Goal: Task Accomplishment & Management: Use online tool/utility

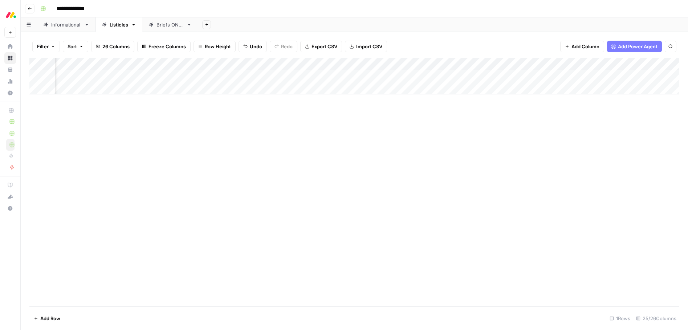
scroll to position [0, 740]
click at [367, 76] on div "Add Column" at bounding box center [354, 76] width 650 height 36
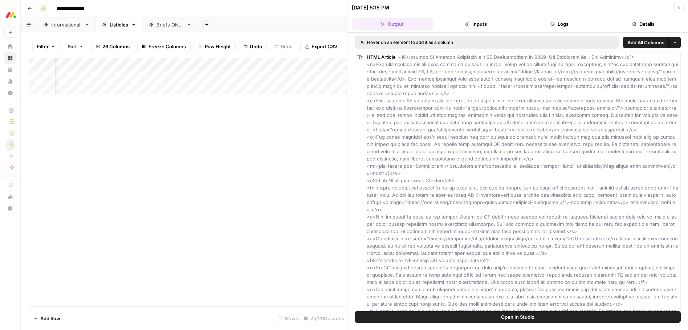
click at [678, 10] on button "Close" at bounding box center [678, 7] width 9 height 9
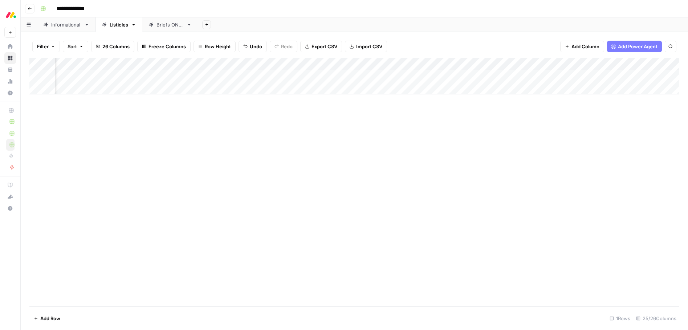
scroll to position [0, 612]
click at [495, 76] on div "Add Column" at bounding box center [354, 76] width 650 height 36
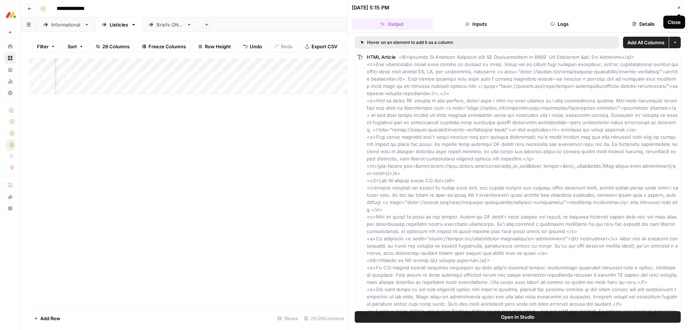
click at [678, 11] on button "Close" at bounding box center [678, 7] width 9 height 9
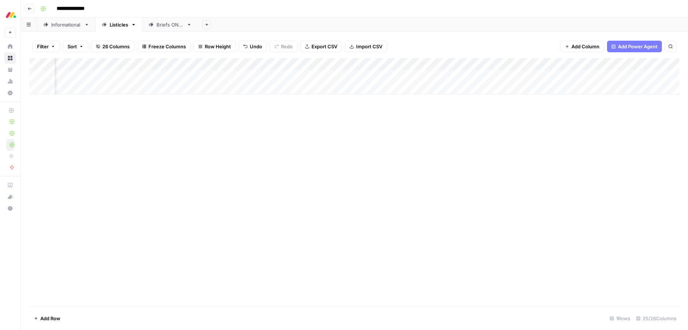
scroll to position [0, 520]
click at [586, 75] on div "Add Column" at bounding box center [354, 76] width 650 height 36
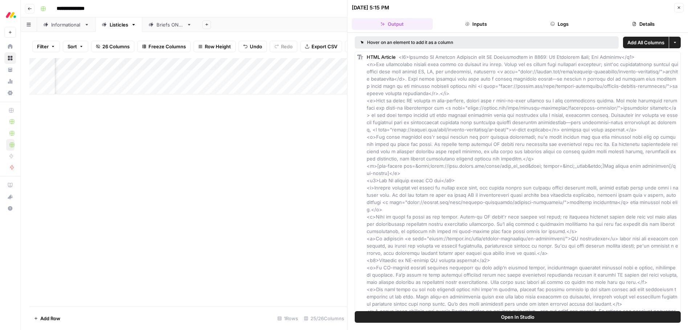
click at [679, 8] on icon "button" at bounding box center [678, 7] width 4 height 4
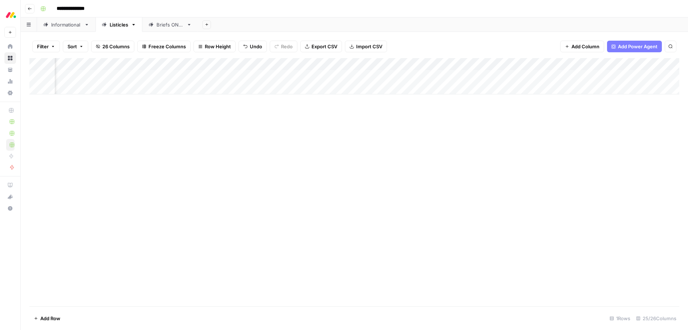
scroll to position [0, 510]
click at [600, 75] on div "Add Column" at bounding box center [354, 76] width 650 height 36
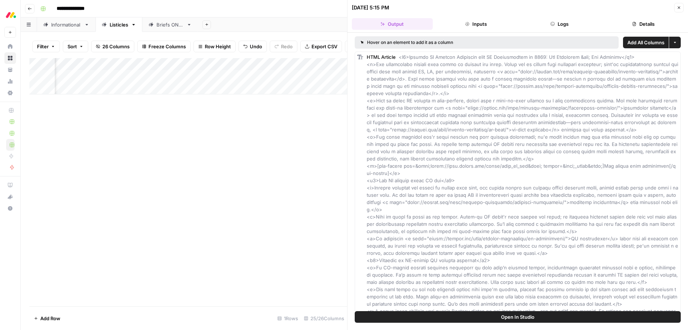
click at [682, 8] on button "Close" at bounding box center [678, 7] width 9 height 9
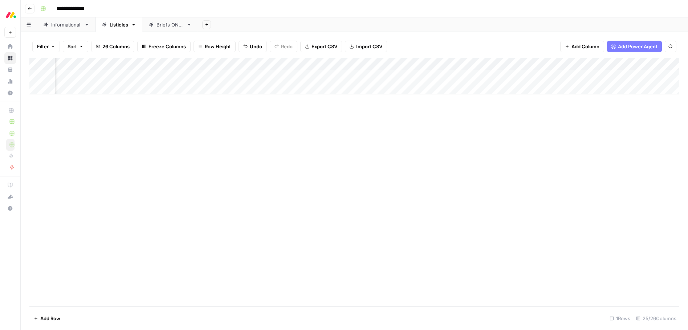
scroll to position [0, 238]
click at [322, 75] on div "Add Column" at bounding box center [354, 76] width 650 height 36
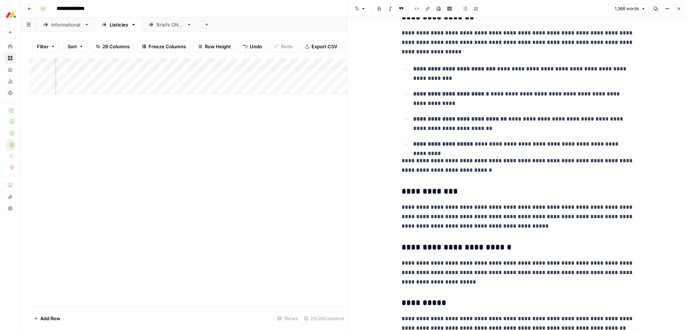
scroll to position [540, 0]
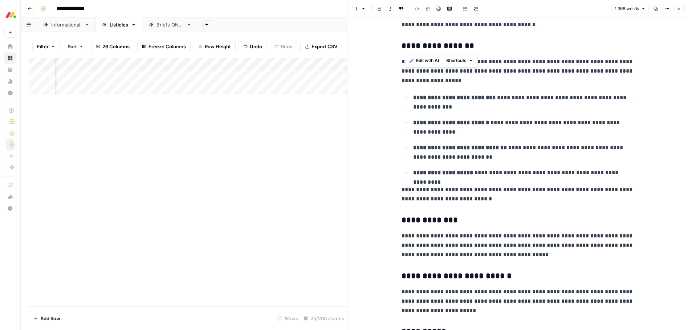
drag, startPoint x: 415, startPoint y: 45, endPoint x: 405, endPoint y: 45, distance: 9.8
click at [405, 45] on h3 "**********" at bounding box center [517, 46] width 232 height 10
click at [412, 46] on h3 "**********" at bounding box center [517, 46] width 232 height 10
click at [423, 46] on h3 "**********" at bounding box center [517, 46] width 232 height 10
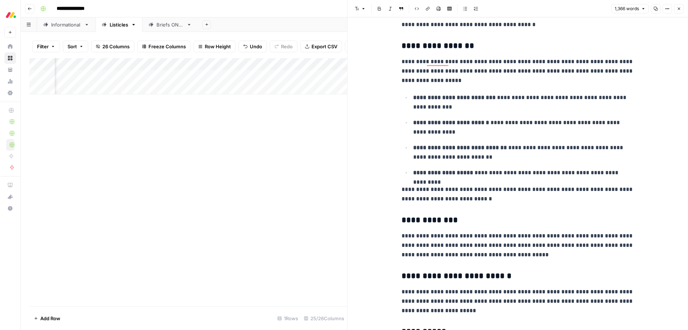
click at [423, 46] on h3 "**********" at bounding box center [517, 46] width 232 height 10
copy h3 "******"
type input "[DATE]"
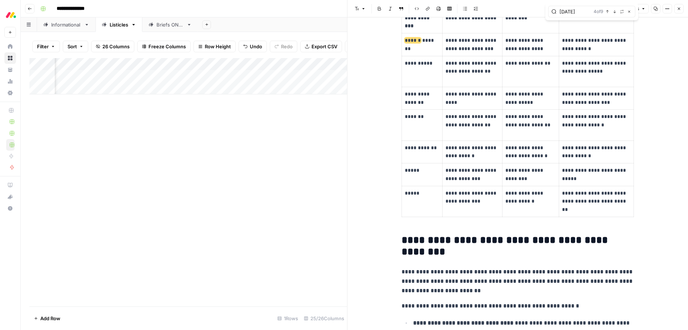
scroll to position [0, 0]
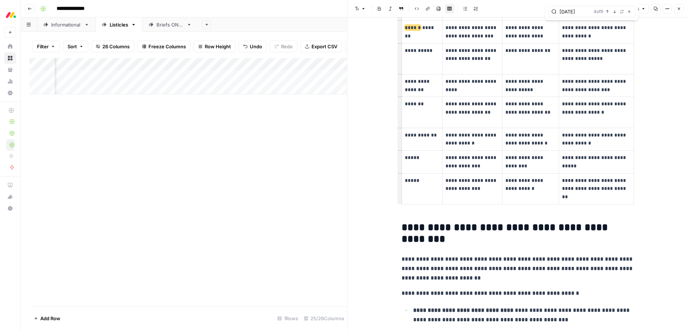
click at [408, 28] on span "******" at bounding box center [413, 27] width 16 height 5
click at [407, 28] on span "******" at bounding box center [413, 27] width 16 height 5
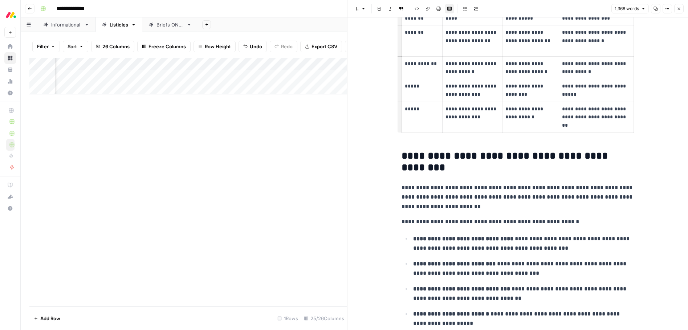
scroll to position [1210, 0]
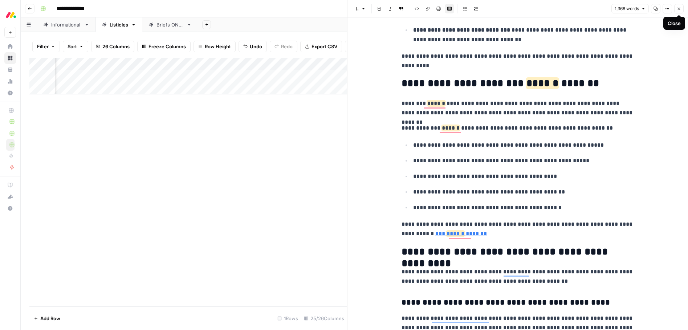
click at [678, 9] on icon "button" at bounding box center [679, 9] width 3 height 3
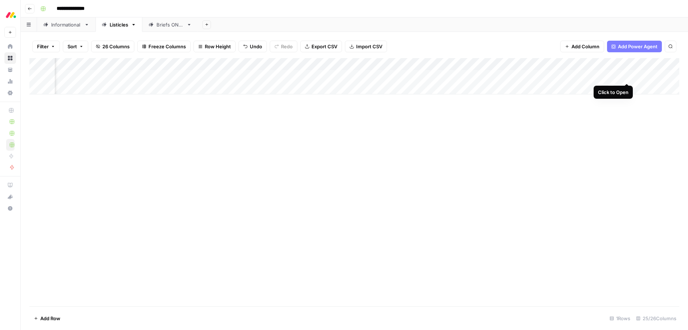
click at [626, 75] on div "Add Column" at bounding box center [354, 76] width 650 height 36
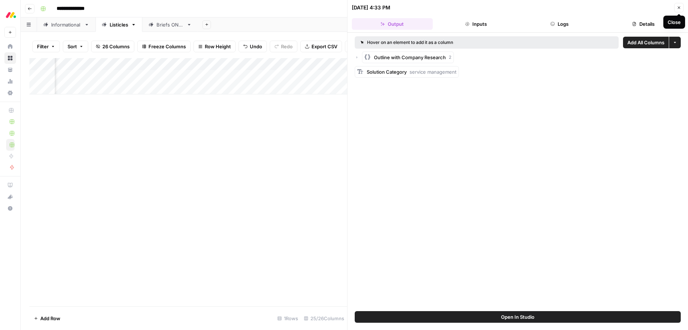
click at [680, 7] on icon "button" at bounding box center [678, 7] width 4 height 4
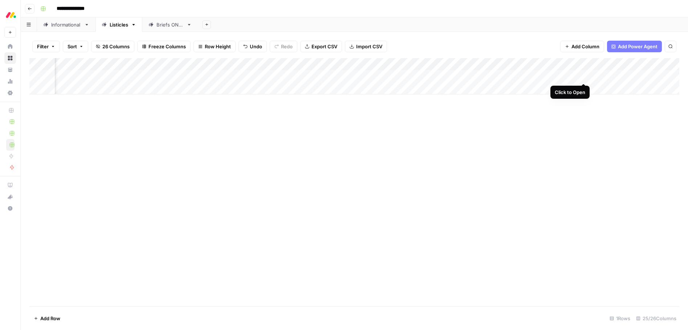
click at [581, 75] on div "Add Column" at bounding box center [354, 76] width 650 height 36
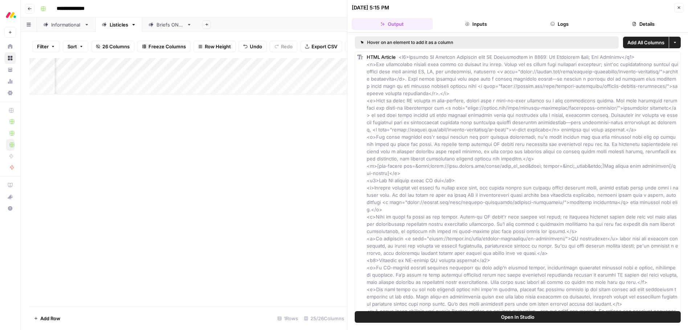
click at [678, 8] on icon "button" at bounding box center [678, 7] width 4 height 4
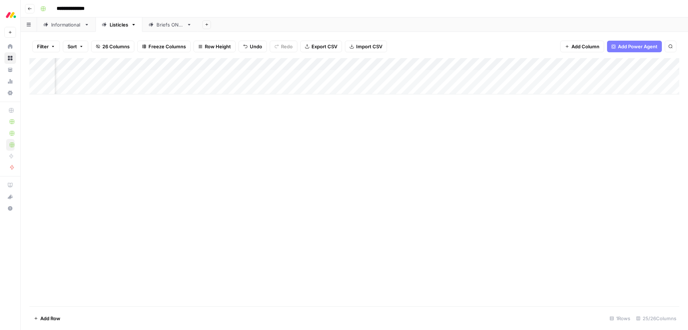
scroll to position [0, 692]
click at [553, 76] on div "Add Column" at bounding box center [354, 76] width 650 height 36
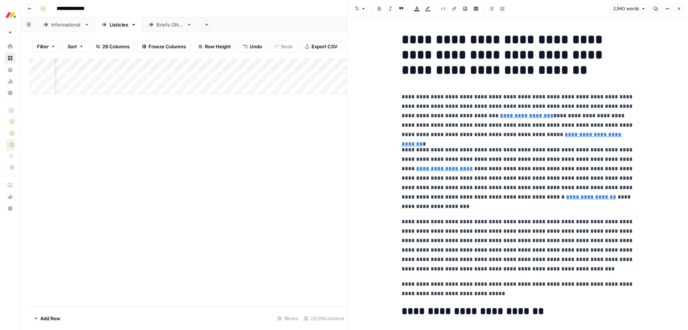
click at [679, 7] on icon "button" at bounding box center [678, 9] width 4 height 4
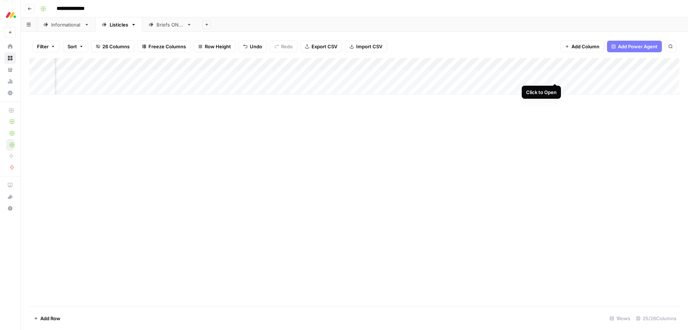
click at [553, 75] on div "Add Column" at bounding box center [354, 76] width 650 height 36
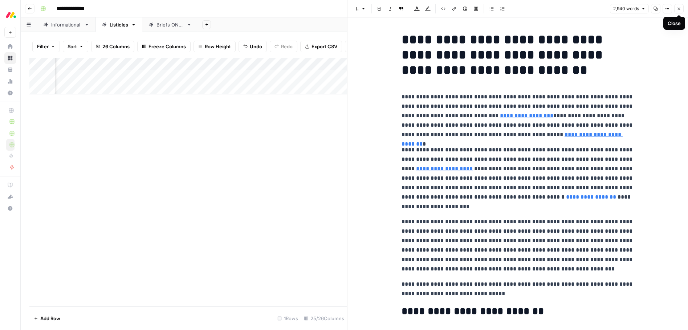
click at [679, 10] on icon "button" at bounding box center [678, 9] width 4 height 4
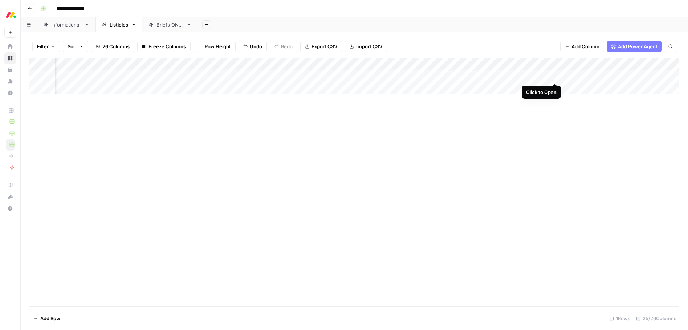
click at [554, 77] on div "Add Column" at bounding box center [354, 76] width 650 height 36
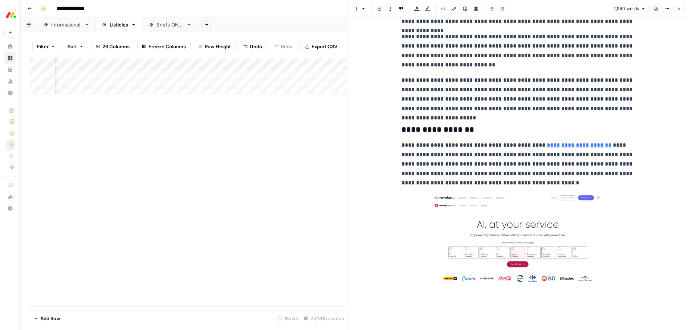
scroll to position [641, 0]
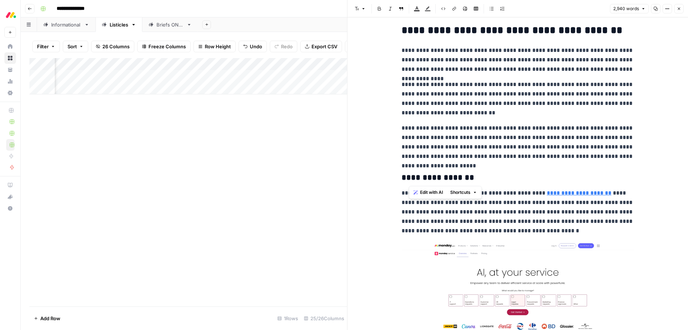
drag, startPoint x: 414, startPoint y: 179, endPoint x: 410, endPoint y: 178, distance: 3.6
click at [410, 179] on h3 "**********" at bounding box center [517, 178] width 232 height 10
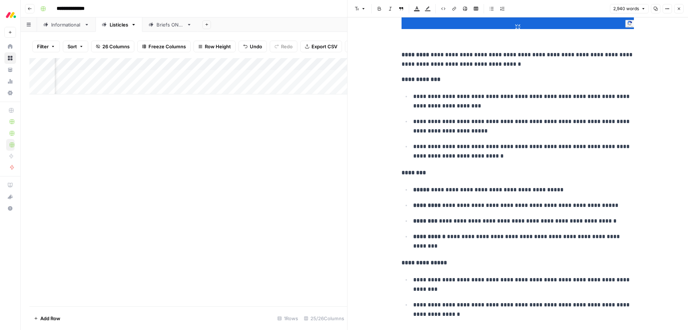
scroll to position [1893, 0]
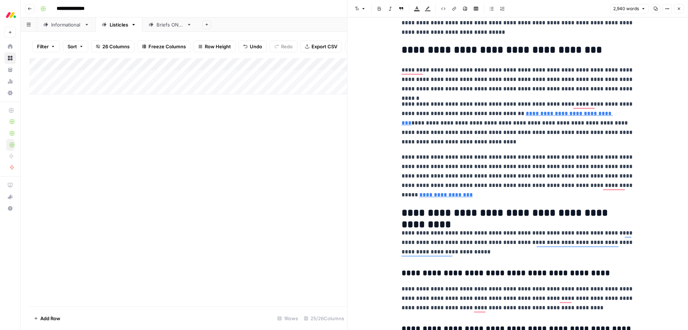
drag, startPoint x: 678, startPoint y: 9, endPoint x: 674, endPoint y: 17, distance: 8.9
click at [678, 9] on icon "button" at bounding box center [679, 9] width 3 height 3
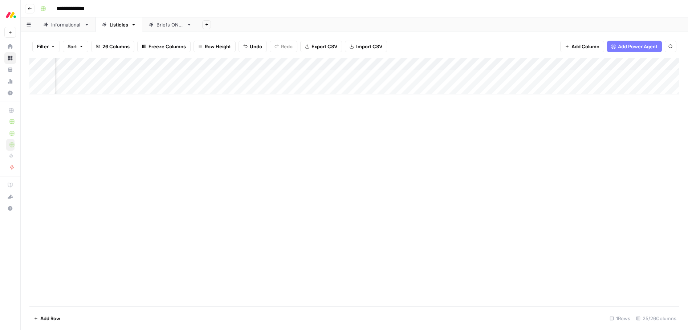
scroll to position [0, 785]
click at [536, 125] on div "Add Column" at bounding box center [354, 182] width 650 height 248
click at [203, 74] on div "Add Column" at bounding box center [354, 76] width 650 height 36
click at [203, 75] on div "Add Column" at bounding box center [354, 76] width 650 height 36
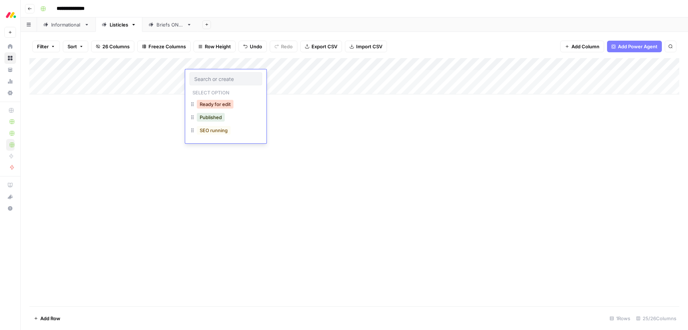
click at [206, 106] on button "Ready for edit" at bounding box center [215, 104] width 37 height 9
drag, startPoint x: 226, startPoint y: 64, endPoint x: 258, endPoint y: 64, distance: 32.7
click at [259, 64] on div "Add Column" at bounding box center [354, 76] width 650 height 36
click at [217, 102] on div "Add Column" at bounding box center [354, 182] width 650 height 248
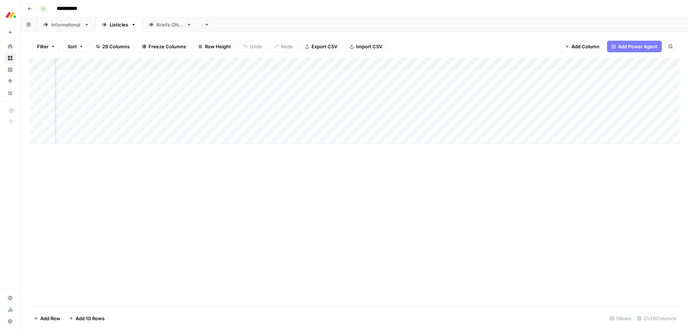
scroll to position [0, 414]
click at [469, 113] on div "Add Column" at bounding box center [354, 101] width 650 height 86
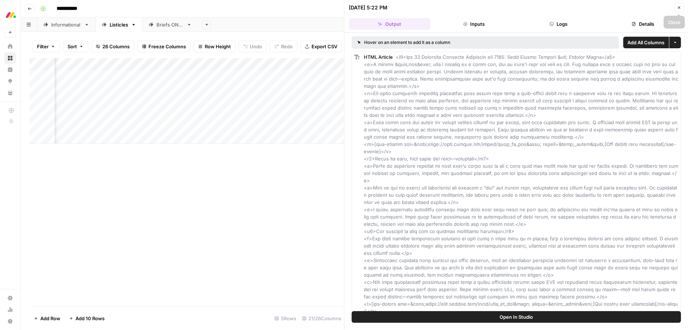
click at [682, 11] on button "Close" at bounding box center [678, 7] width 9 height 9
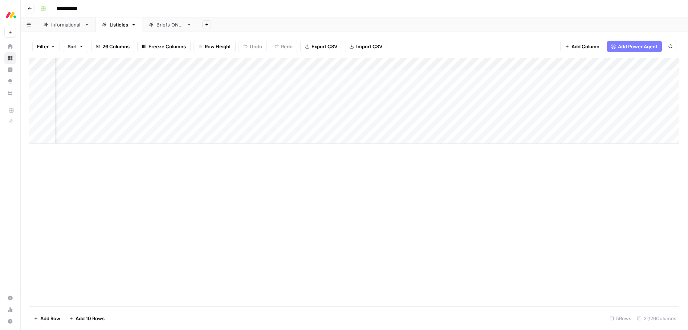
scroll to position [0, 332]
click at [332, 113] on div "Add Column" at bounding box center [354, 101] width 650 height 86
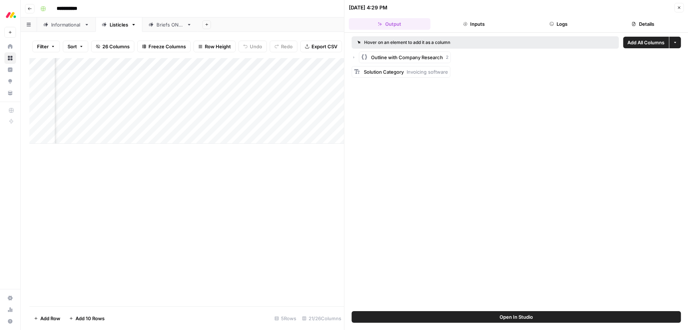
click at [680, 7] on icon "button" at bounding box center [678, 7] width 4 height 4
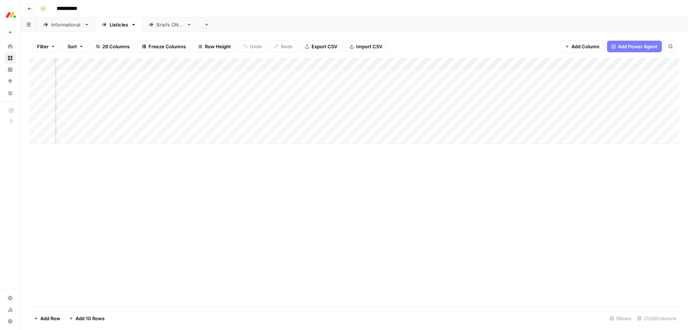
scroll to position [0, 167]
click at [364, 111] on div "Add Column" at bounding box center [354, 101] width 650 height 86
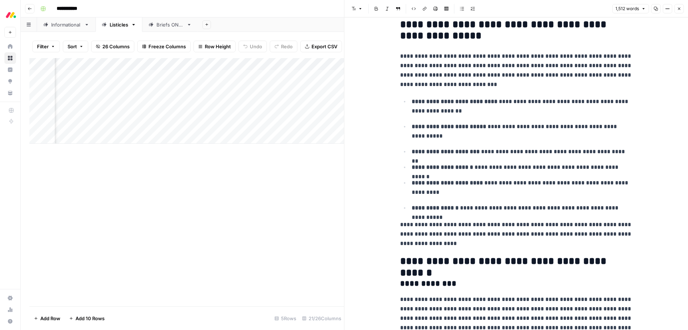
scroll to position [262, 0]
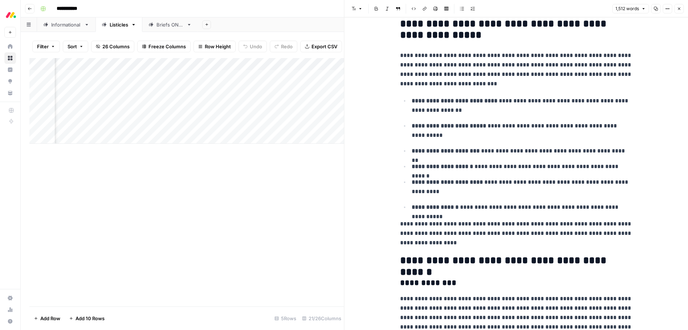
click at [678, 10] on icon "button" at bounding box center [678, 9] width 4 height 4
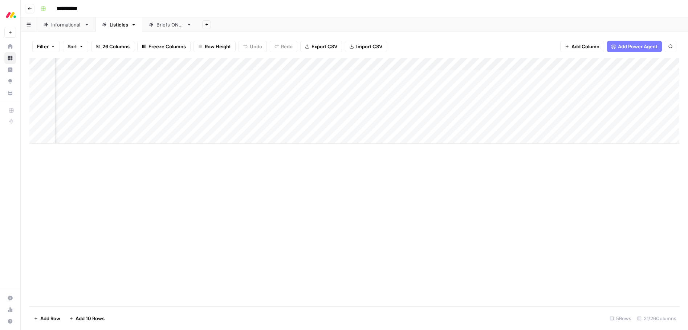
scroll to position [0, 454]
click at [430, 113] on div "Add Column" at bounding box center [354, 101] width 650 height 86
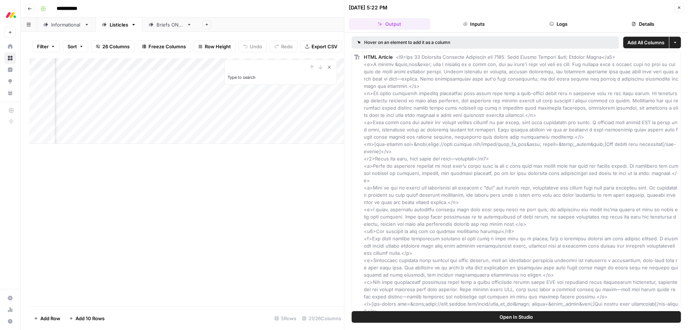
click at [331, 67] on icon "Close Search" at bounding box center [329, 67] width 6 height 6
type input "*"
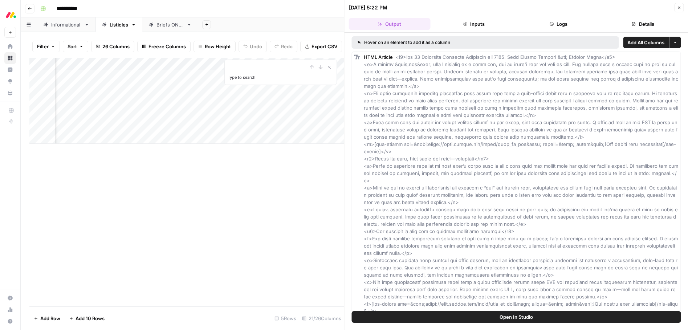
click at [257, 199] on div "Add Column Type to search" at bounding box center [186, 182] width 315 height 248
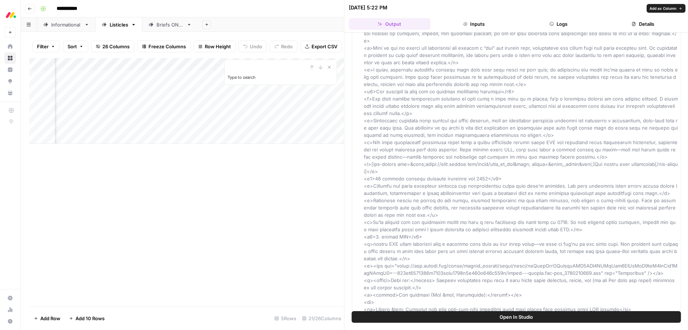
scroll to position [144, 0]
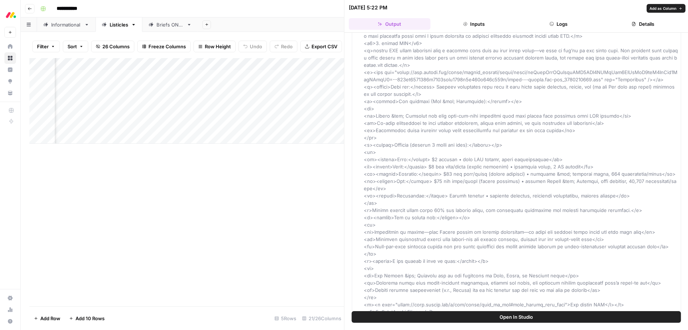
scroll to position [336, 0]
click at [476, 23] on button "Inputs" at bounding box center [474, 24] width 82 height 12
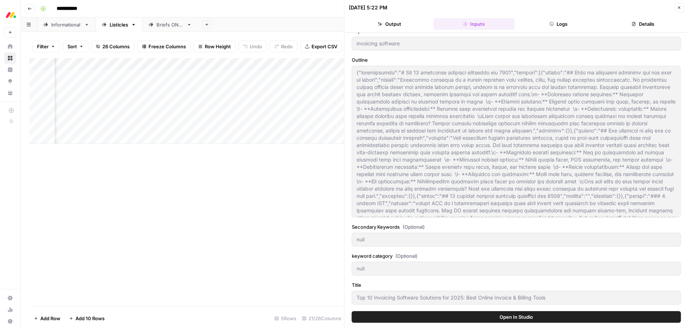
scroll to position [35, 0]
drag, startPoint x: 396, startPoint y: 24, endPoint x: 481, endPoint y: 27, distance: 85.0
click at [396, 24] on button "Output" at bounding box center [390, 24] width 82 height 12
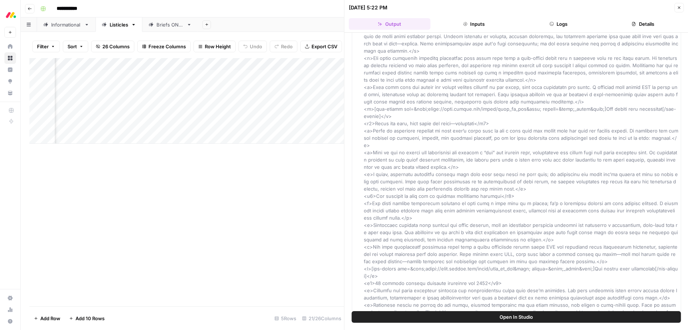
click at [646, 26] on button "Details" at bounding box center [643, 24] width 82 height 12
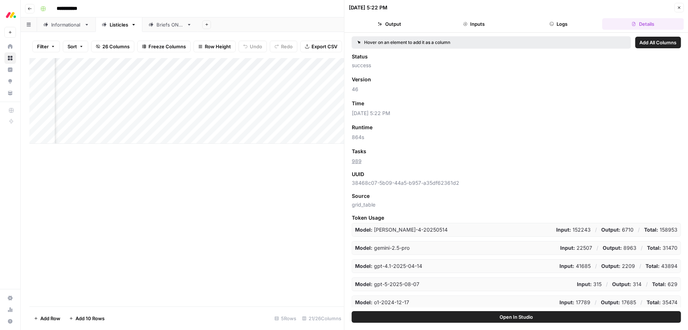
click at [556, 26] on button "Logs" at bounding box center [559, 24] width 82 height 12
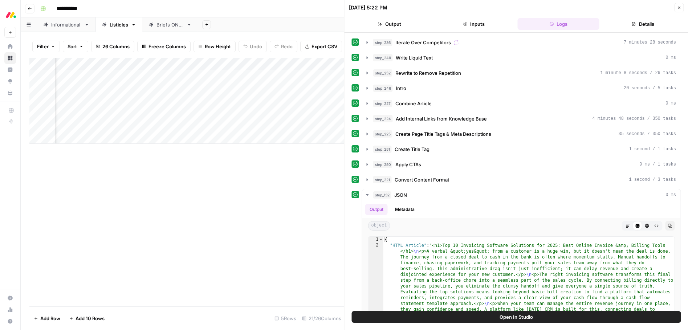
click at [391, 26] on button "Output" at bounding box center [390, 24] width 82 height 12
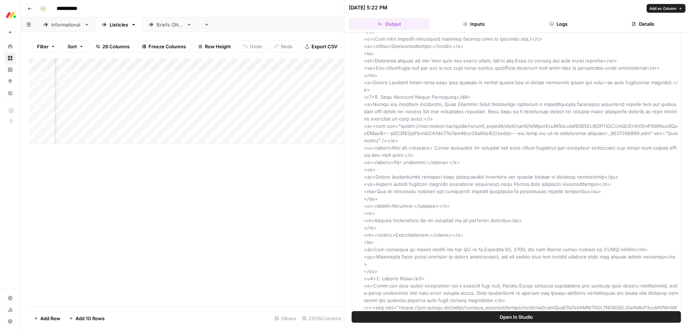
scroll to position [1737, 0]
click at [248, 167] on div "Add Column" at bounding box center [186, 182] width 315 height 248
click at [269, 165] on div "Add Column" at bounding box center [186, 182] width 315 height 248
click at [676, 9] on icon "button" at bounding box center [678, 7] width 4 height 4
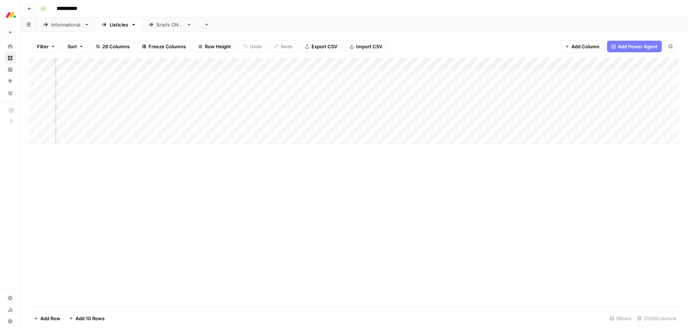
scroll to position [0, 155]
click at [377, 126] on div "Add Column" at bounding box center [354, 101] width 650 height 86
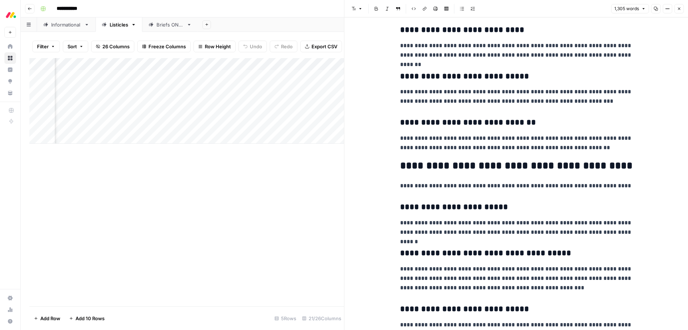
scroll to position [1567, 0]
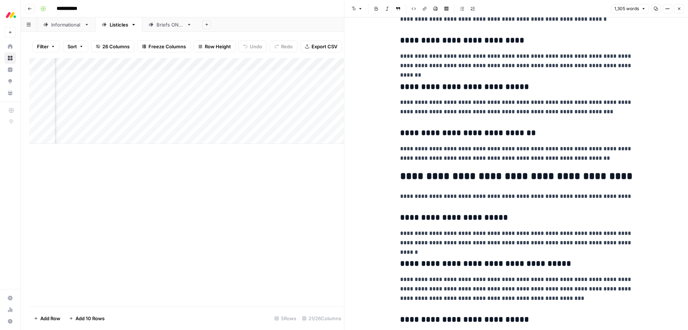
click at [503, 176] on h2 "**********" at bounding box center [516, 177] width 232 height 12
click at [486, 162] on p "**********" at bounding box center [516, 153] width 232 height 19
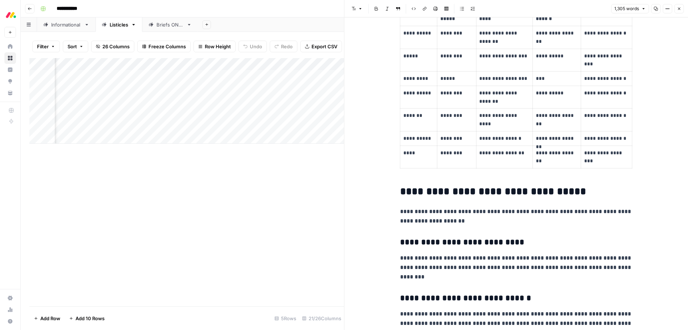
scroll to position [1091, 0]
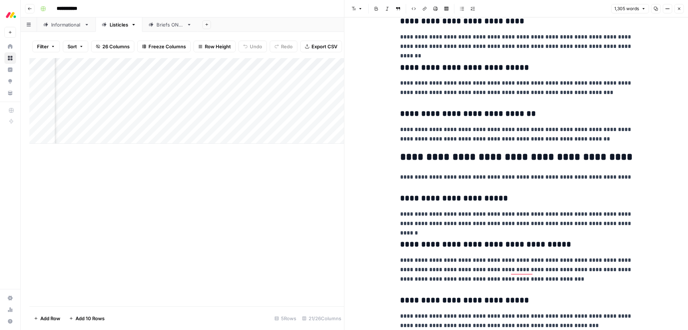
click at [476, 161] on h2 "**********" at bounding box center [516, 157] width 232 height 12
click at [440, 158] on h2 "**********" at bounding box center [516, 157] width 232 height 12
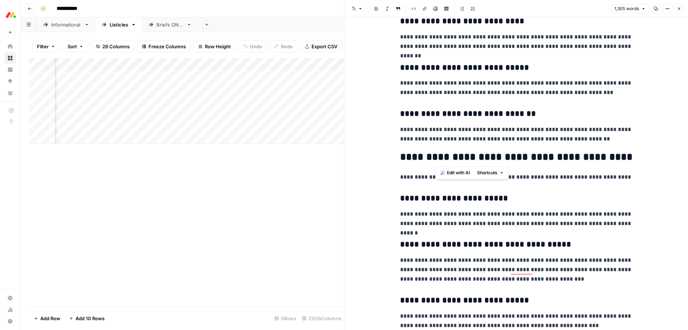
click at [440, 158] on h2 "**********" at bounding box center [516, 157] width 232 height 12
click at [420, 173] on span "Edit with AI" at bounding box center [422, 172] width 23 height 7
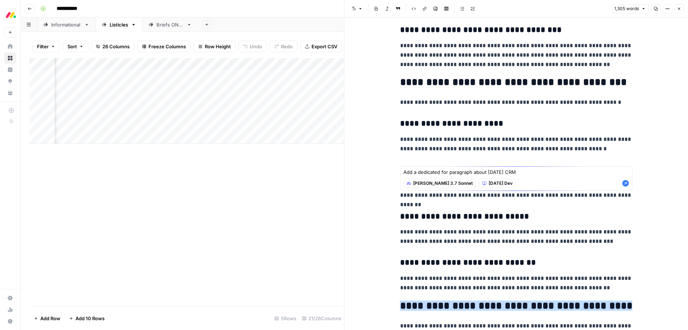
scroll to position [1421, 0]
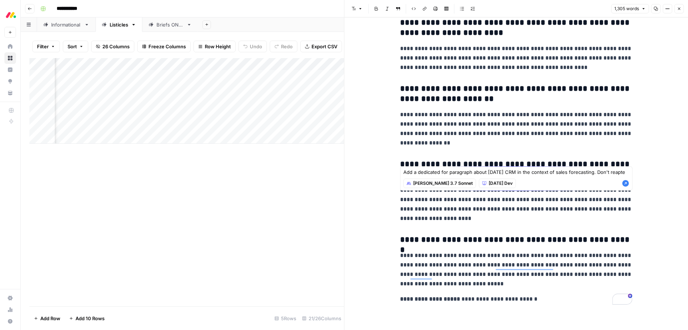
click at [617, 172] on textarea "Add a dedicated for paragraph about monday CRM in the context of sales forecast…" at bounding box center [516, 171] width 226 height 7
drag, startPoint x: 474, startPoint y: 179, endPoint x: 388, endPoint y: 166, distance: 87.6
click at [378, 166] on body "**********" at bounding box center [344, 165] width 688 height 330
type textarea "Add a dedicated for paragraph about monday CRM in the context of sales forecast…"
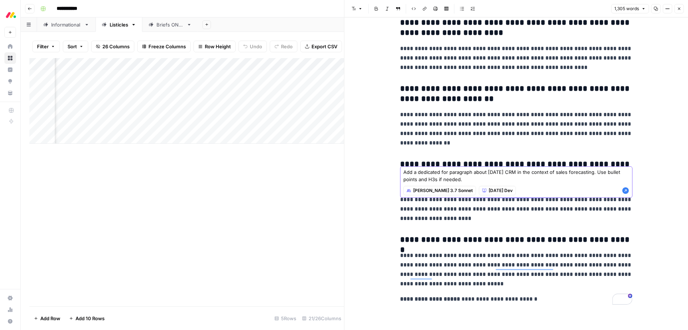
click at [628, 191] on icon "button" at bounding box center [625, 190] width 7 height 7
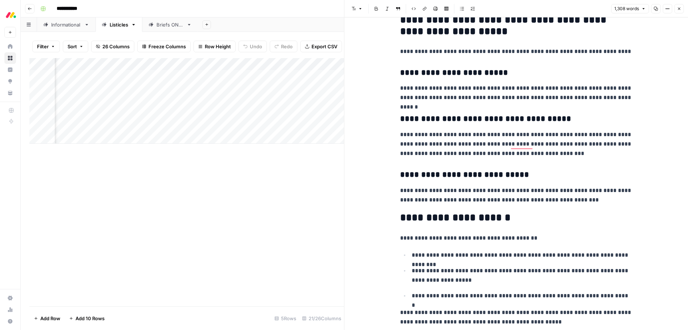
scroll to position [1752, 0]
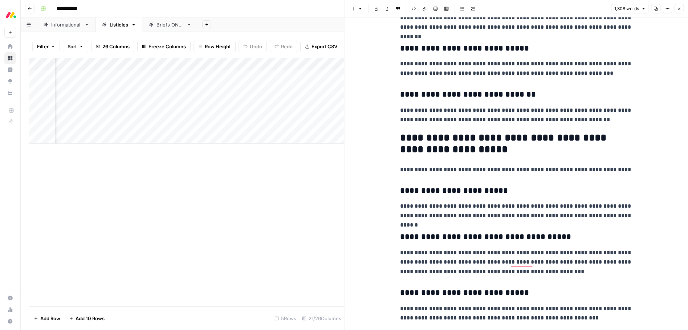
click at [678, 10] on icon "button" at bounding box center [679, 9] width 3 height 3
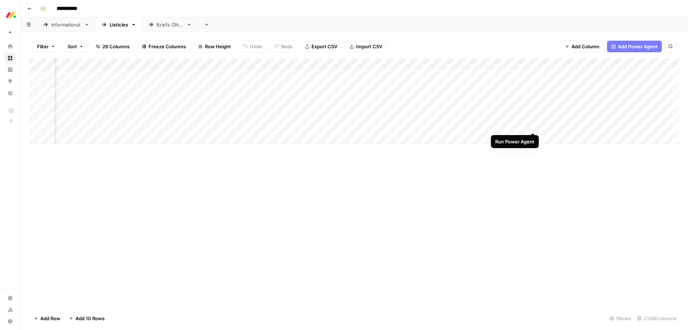
click at [532, 126] on div "Add Column" at bounding box center [354, 101] width 650 height 86
click at [454, 111] on div "Add Column" at bounding box center [354, 101] width 650 height 86
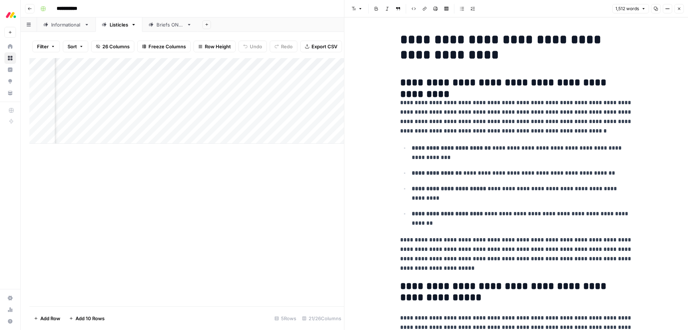
click at [455, 119] on p "**********" at bounding box center [516, 117] width 232 height 38
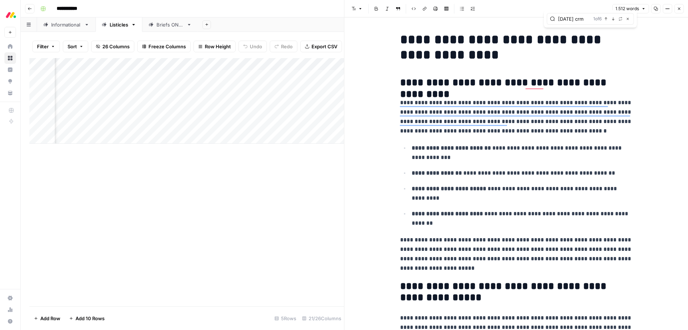
type input "monday crm"
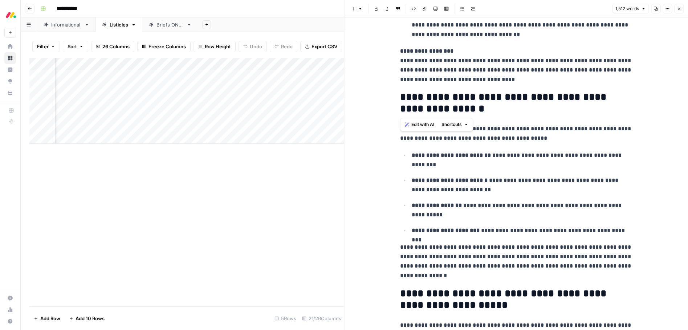
drag, startPoint x: 486, startPoint y: 112, endPoint x: 399, endPoint y: 102, distance: 87.3
click at [392, 101] on div "**********" at bounding box center [516, 173] width 344 height 312
click at [424, 124] on span "Edit with AI" at bounding box center [422, 124] width 23 height 7
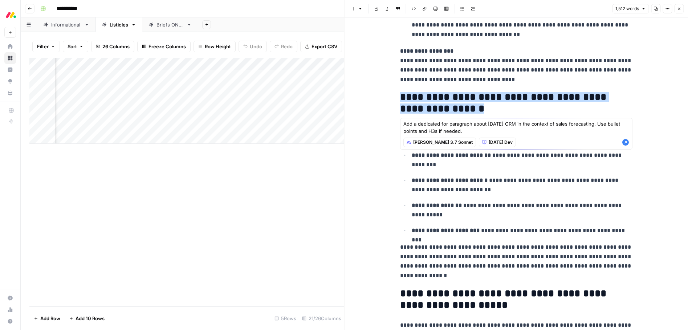
drag, startPoint x: 558, startPoint y: 124, endPoint x: 592, endPoint y: 123, distance: 34.5
click at [592, 123] on textarea "Add a dedicated for paragraph about monday CRM in the context of sales forecast…" at bounding box center [516, 127] width 226 height 15
click at [453, 130] on textarea "Add a dedicated for paragraph about monday CRM in the context of invoicing CRM.…" at bounding box center [516, 127] width 226 height 15
type textarea "Add a dedicated for paragraph about monday CRM in the context of invoicing CRM.…"
click at [624, 141] on icon "button" at bounding box center [625, 142] width 7 height 7
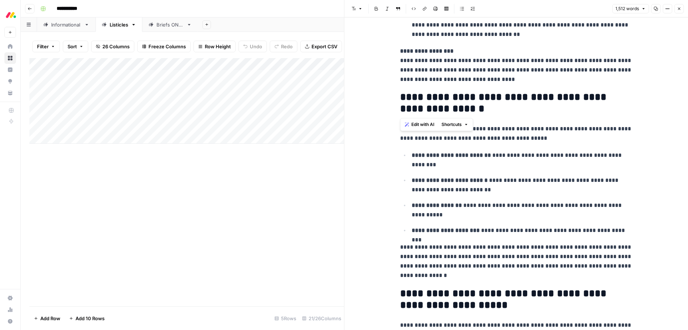
click at [429, 123] on span "Edit with AI" at bounding box center [422, 124] width 23 height 7
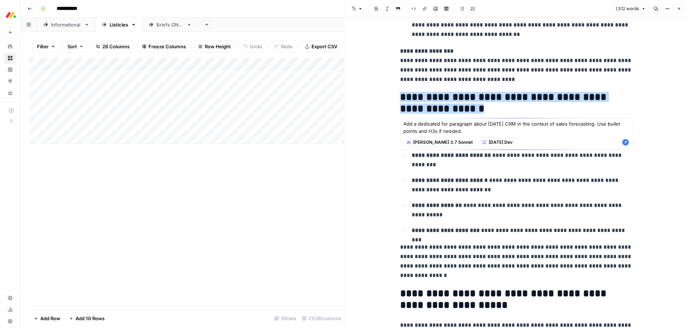
click at [443, 123] on textarea "Add a dedicated for paragraph about monday CRM in the context of sales forecast…" at bounding box center [516, 127] width 226 height 15
click at [465, 123] on textarea "Add a dedicated paragraph about monday CRM in the context of sales forecasting.…" at bounding box center [516, 127] width 226 height 15
drag, startPoint x: 582, startPoint y: 124, endPoint x: 619, endPoint y: 125, distance: 37.0
click at [619, 125] on textarea "Add a dedicated paragraph above this one about monday CRM in the context of sal…" at bounding box center [516, 127] width 226 height 15
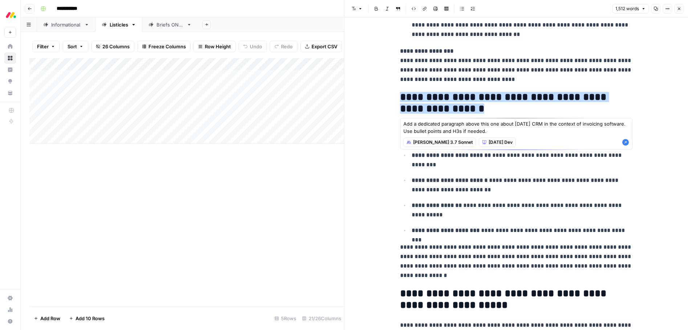
click at [491, 128] on textarea "Add a dedicated paragraph above this one about monday CRM in the context of inv…" at bounding box center [516, 127] width 226 height 15
drag, startPoint x: 491, startPoint y: 129, endPoint x: 385, endPoint y: 120, distance: 106.4
click at [373, 118] on body "**********" at bounding box center [344, 165] width 688 height 330
type textarea "Add a dedicated paragraph above this one about monday CRM in the context of inv…"
click at [628, 142] on icon "button" at bounding box center [625, 142] width 7 height 7
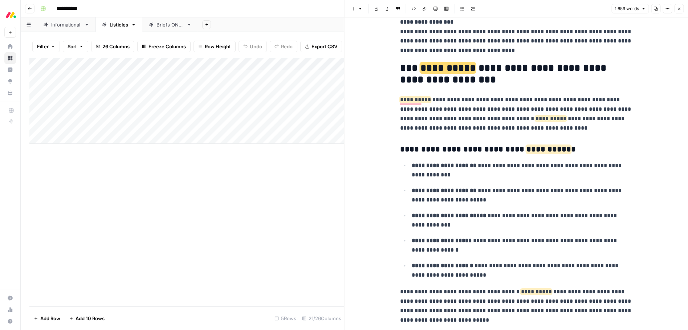
scroll to position [1666, 0]
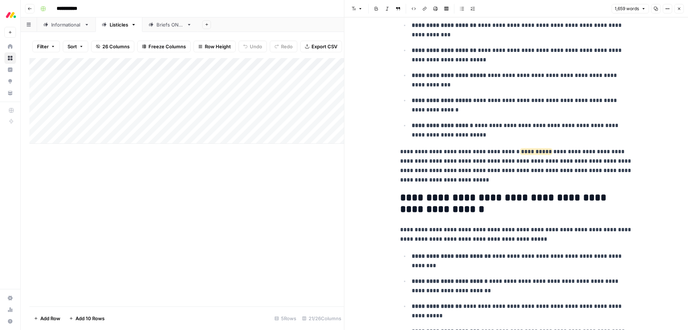
click at [680, 9] on span "Close" at bounding box center [680, 9] width 0 height 0
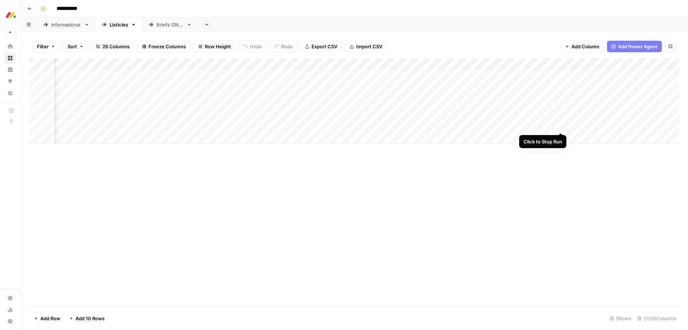
click at [561, 125] on div "Add Column" at bounding box center [354, 101] width 650 height 86
click at [560, 112] on div "Add Column" at bounding box center [354, 101] width 650 height 86
click at [359, 124] on div "Add Column" at bounding box center [354, 101] width 650 height 86
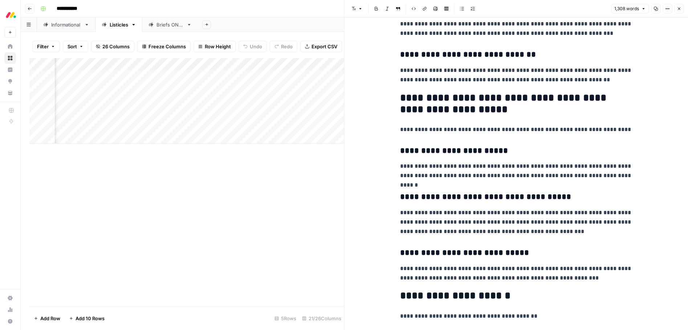
click at [483, 111] on h2 "**********" at bounding box center [516, 103] width 232 height 23
drag, startPoint x: 492, startPoint y: 110, endPoint x: 398, endPoint y: 113, distance: 93.7
click at [393, 110] on div "**********" at bounding box center [516, 173] width 344 height 312
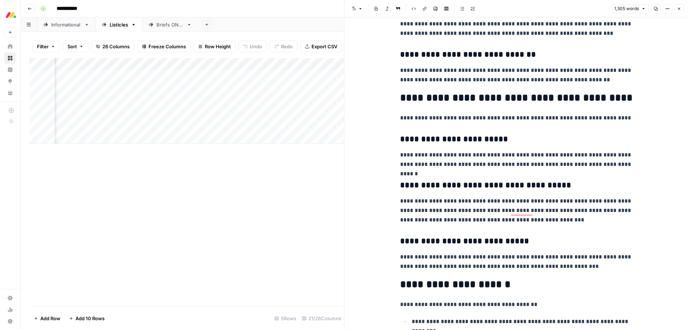
click at [434, 98] on h2 "**********" at bounding box center [516, 98] width 232 height 12
click at [422, 113] on span "Edit with AI" at bounding box center [422, 113] width 23 height 7
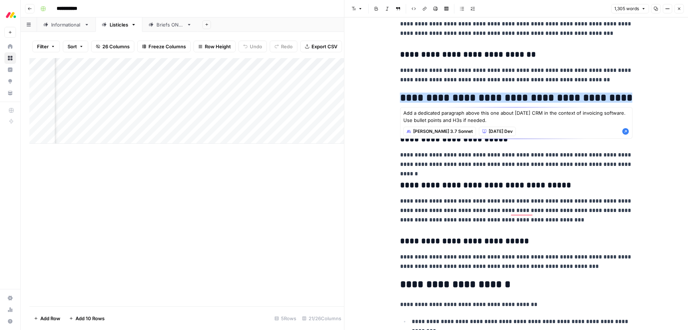
drag, startPoint x: 582, startPoint y: 114, endPoint x: 615, endPoint y: 118, distance: 34.0
click at [621, 113] on textarea "Add a dedicated paragraph above this one about monday CRM in the context of inv…" at bounding box center [516, 116] width 226 height 15
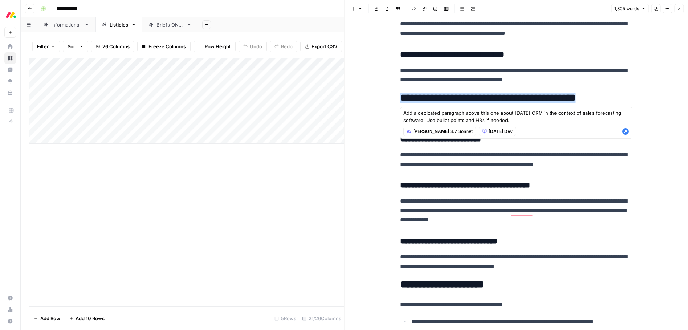
click at [525, 118] on textarea "Add a dedicated paragraph above this one about monday CRM in the context of sal…" at bounding box center [516, 116] width 226 height 15
type textarea "Add a dedicated paragraph above this one about monday CRM in the context of sal…"
click at [625, 131] on icon "button" at bounding box center [625, 131] width 7 height 7
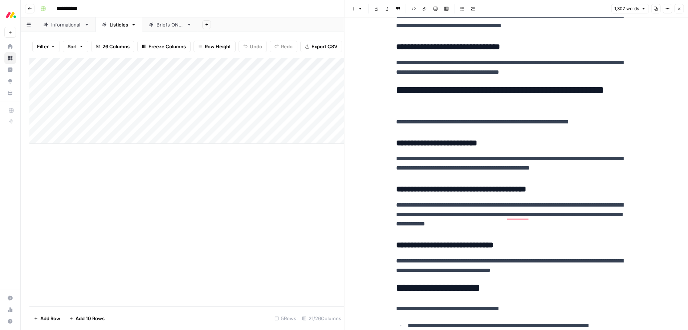
scroll to position [1687, 0]
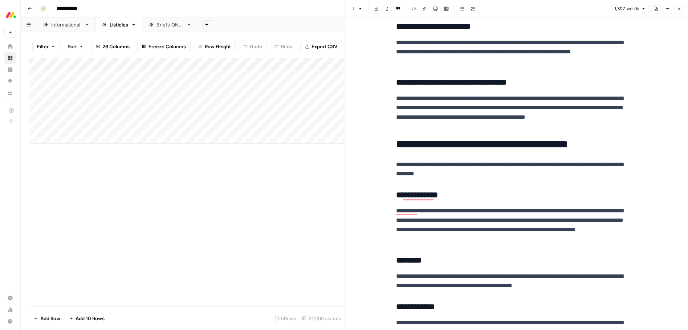
click at [490, 119] on p "**********" at bounding box center [512, 113] width 232 height 38
type input "monday crm"
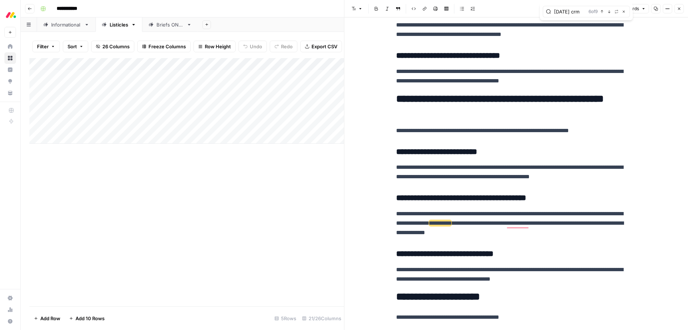
click at [442, 105] on h2 "**********" at bounding box center [512, 104] width 232 height 23
click at [420, 128] on span "Edit with AI" at bounding box center [418, 126] width 23 height 7
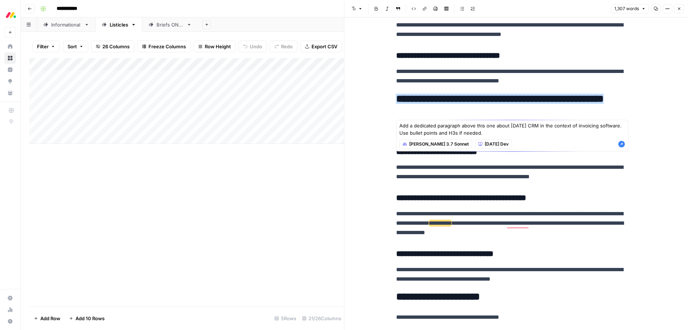
drag, startPoint x: 578, startPoint y: 126, endPoint x: 597, endPoint y: 126, distance: 19.6
click at [597, 126] on textarea "Add a dedicated paragraph above this one about monday CRM in the context of inv…" at bounding box center [512, 129] width 226 height 15
click at [586, 126] on textarea "Add a dedicated paragraph above this one about monday CRM in the context of sal…" at bounding box center [512, 129] width 226 height 15
drag, startPoint x: 556, startPoint y: 132, endPoint x: 535, endPoint y: 133, distance: 20.4
click at [556, 132] on textarea "Add a dedicated paragraph above this one about monday CRM in the context of sal…" at bounding box center [512, 129] width 226 height 15
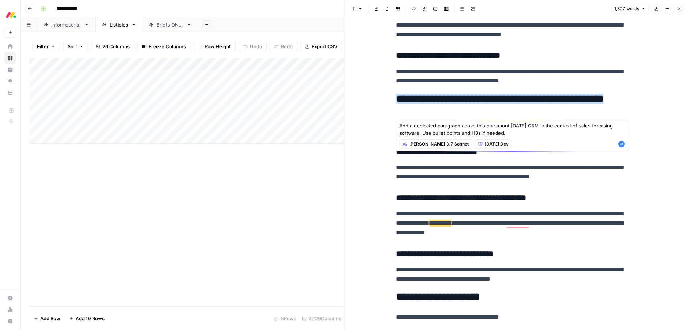
type textarea "Add a dedicated paragraph above this one about monday CRM in the context of sal…"
click at [619, 143] on icon "button" at bounding box center [621, 144] width 7 height 7
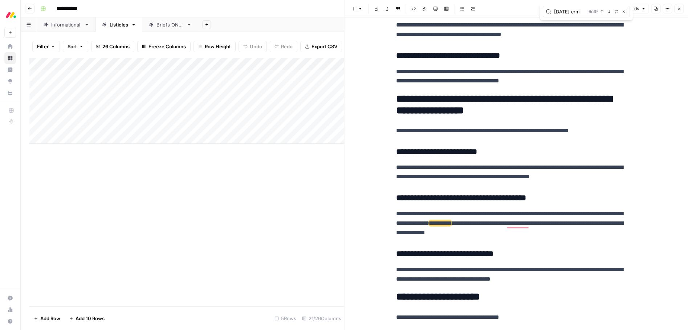
click at [567, 12] on input "monday crm" at bounding box center [570, 11] width 32 height 7
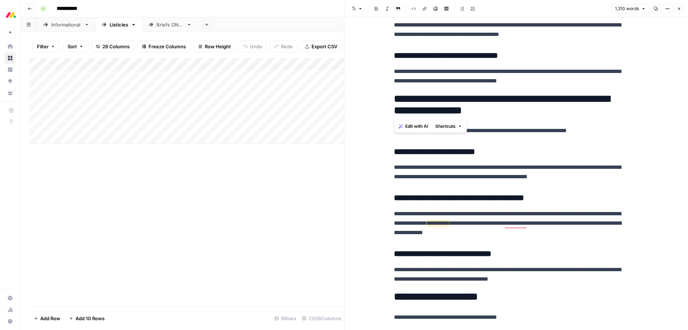
drag, startPoint x: 518, startPoint y: 110, endPoint x: 392, endPoint y: 103, distance: 126.1
click at [416, 125] on span "Edit with AI" at bounding box center [416, 126] width 23 height 7
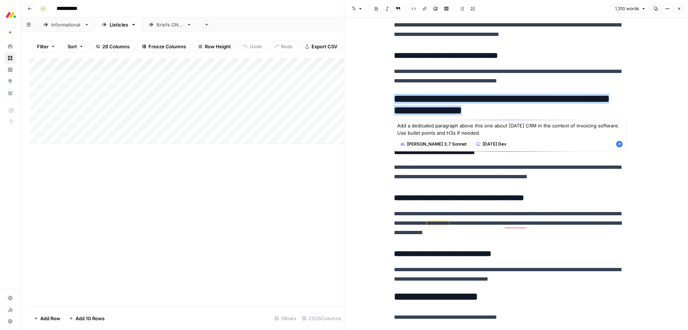
click at [581, 126] on textarea "Add a dedicated paragraph above this one about monday CRM in the context of inv…" at bounding box center [510, 129] width 226 height 15
click at [580, 126] on textarea "Add a dedicated paragraph above this one about monday CRM in the context of sal…" at bounding box center [510, 129] width 226 height 15
click at [533, 130] on textarea "Add a dedicated paragraph above this one about monday CRM in the context of sal…" at bounding box center [510, 129] width 226 height 15
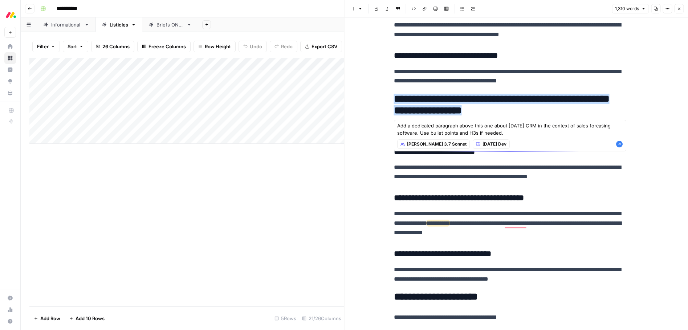
click at [533, 130] on textarea "Add a dedicated paragraph above this one about monday CRM in the context of sal…" at bounding box center [510, 129] width 226 height 15
click at [524, 133] on textarea "Add a dedicated paragraph above this one about monday CRM in the context of sal…" at bounding box center [510, 129] width 226 height 15
drag, startPoint x: 510, startPoint y: 134, endPoint x: 430, endPoint y: 126, distance: 80.2
click at [376, 125] on body "**********" at bounding box center [344, 165] width 688 height 330
click at [468, 127] on textarea "Add a dedicated paragraph above this one about monday CRM in the context of sal…" at bounding box center [510, 129] width 226 height 15
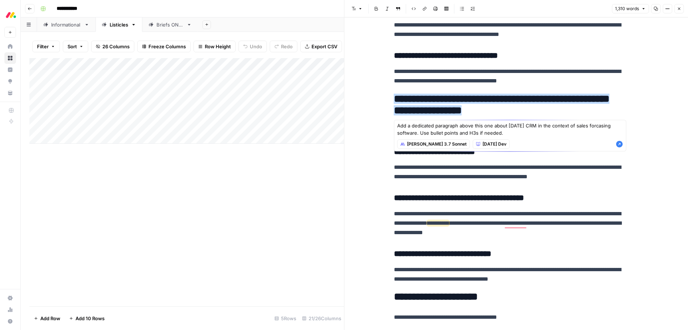
type textarea "Add a dedicated paragraph above this one about monday CRM in the context of sal…"
click at [620, 144] on icon "button" at bounding box center [618, 143] width 7 height 7
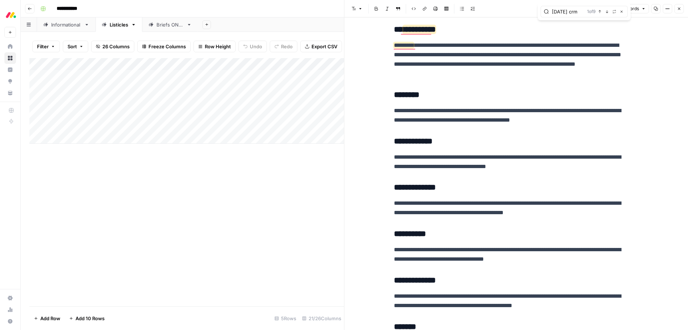
type input "monday crm"
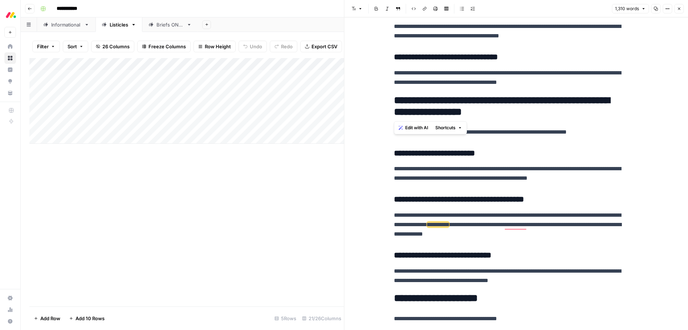
drag, startPoint x: 517, startPoint y: 112, endPoint x: 368, endPoint y: 104, distance: 149.7
click at [421, 128] on span "Edit with AI" at bounding box center [416, 127] width 23 height 7
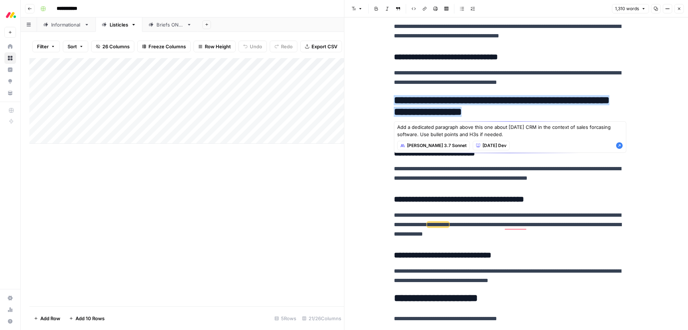
click at [511, 135] on textarea "Add a dedicated paragraph above this one about monday CRM in the context of sal…" at bounding box center [510, 130] width 226 height 15
type textarea "Add a dedicated paragraph above this one about monday CRM in the context of sal…"
click at [619, 145] on icon "button" at bounding box center [619, 145] width 7 height 7
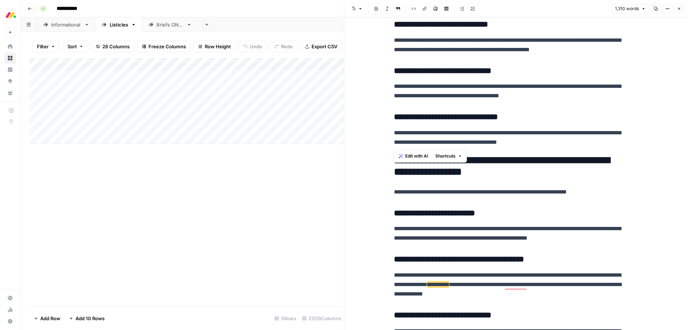
drag, startPoint x: 563, startPoint y: 144, endPoint x: 393, endPoint y: 144, distance: 170.2
click at [414, 156] on span "Edit with AI" at bounding box center [416, 156] width 23 height 7
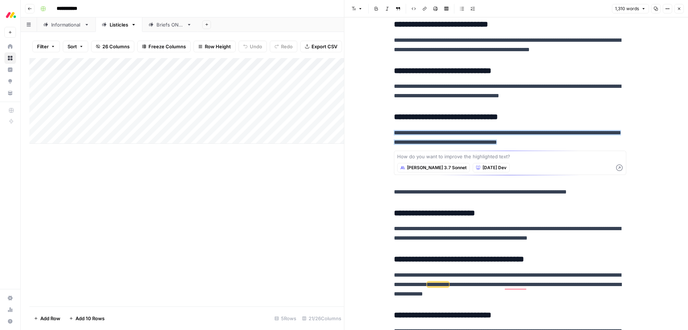
click at [420, 157] on textarea at bounding box center [510, 156] width 226 height 7
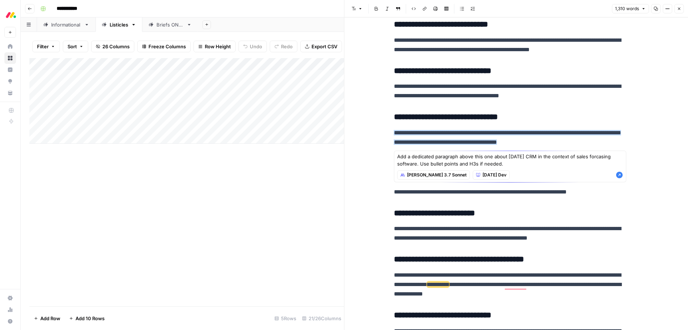
click at [465, 156] on textarea "Add a dedicated paragraph above this one about monday CRM in the context of sal…" at bounding box center [510, 160] width 226 height 15
click at [484, 156] on textarea "Add a dedicated paragraph under this one about monday CRM in the context of sal…" at bounding box center [510, 160] width 226 height 15
click at [496, 156] on textarea "Add a dedicated paragraph under this part one about monday CRM in the context o…" at bounding box center [510, 160] width 226 height 15
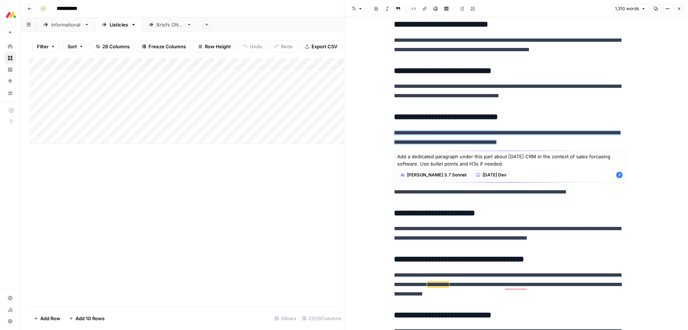
click at [503, 164] on textarea "Add a dedicated paragraph under this part about monday CRM in the context of sa…" at bounding box center [510, 160] width 226 height 15
click at [503, 163] on textarea "Add a dedicated paragraph under this part about monday CRM in the context of sa…" at bounding box center [510, 160] width 226 height 15
click at [543, 161] on textarea "Add a dedicated paragraph under this part about monday CRM in the context of sa…" at bounding box center [510, 160] width 226 height 15
type textarea "Add a dedicated paragraph under this part about monday CRM in the context of sa…"
click at [619, 174] on icon "button" at bounding box center [618, 174] width 7 height 7
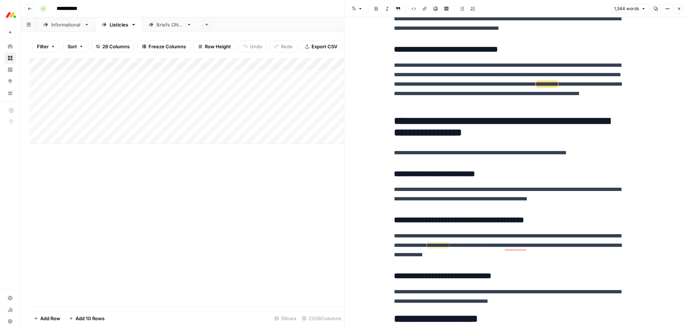
scroll to position [0, 1]
click at [564, 13] on input "monday crm" at bounding box center [566, 11] width 29 height 7
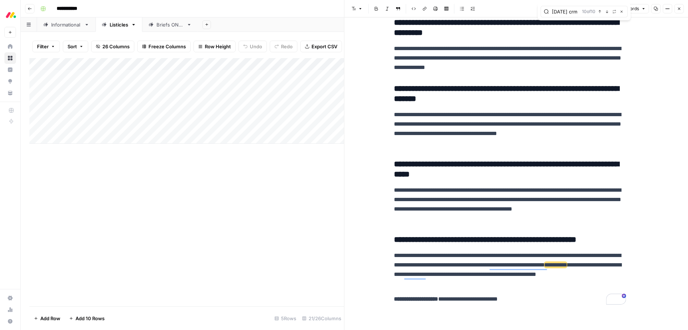
scroll to position [2173, 0]
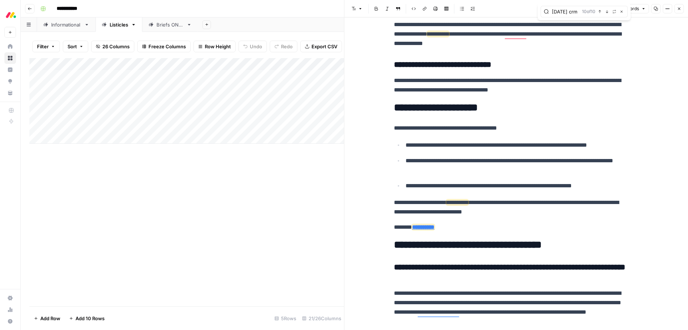
click at [525, 149] on p "**********" at bounding box center [515, 144] width 221 height 9
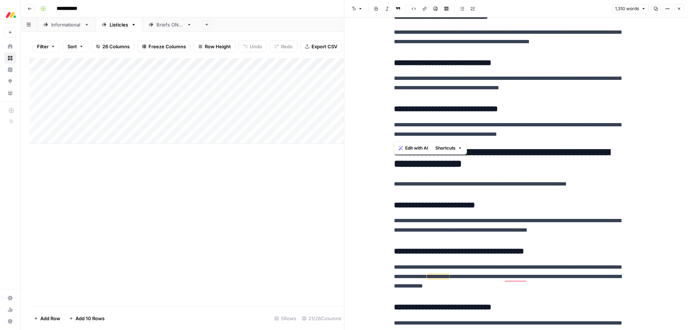
click at [511, 135] on p "**********" at bounding box center [510, 129] width 232 height 19
click at [447, 155] on h2 "**********" at bounding box center [510, 158] width 232 height 23
click at [412, 179] on span "Edit with AI" at bounding box center [416, 179] width 23 height 7
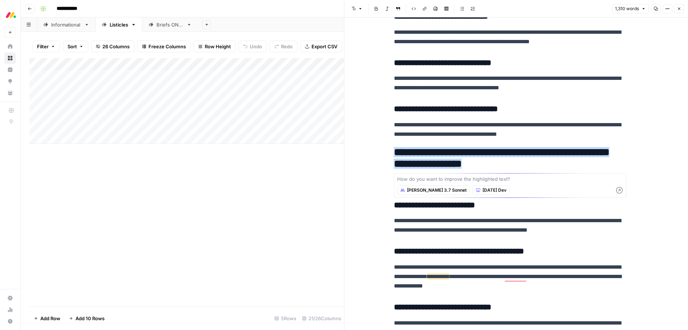
click at [424, 177] on textarea at bounding box center [510, 178] width 226 height 7
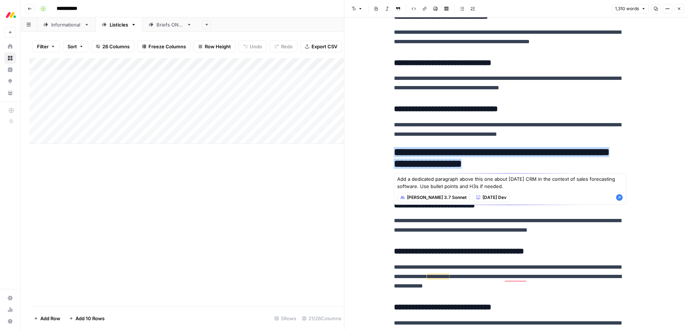
click at [522, 188] on textarea "Add a dedicated paragraph above this one about monday CRM in the context of sal…" at bounding box center [510, 182] width 226 height 15
type textarea "Add a dedicated paragraph above this one about monday CRM in the context of sal…"
click at [620, 199] on icon "button" at bounding box center [619, 197] width 7 height 7
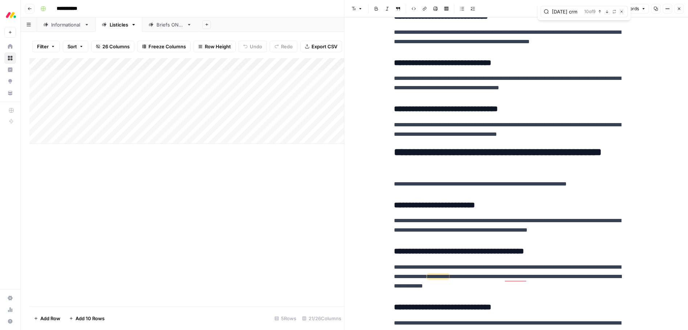
click at [506, 165] on h2 "**********" at bounding box center [510, 158] width 232 height 23
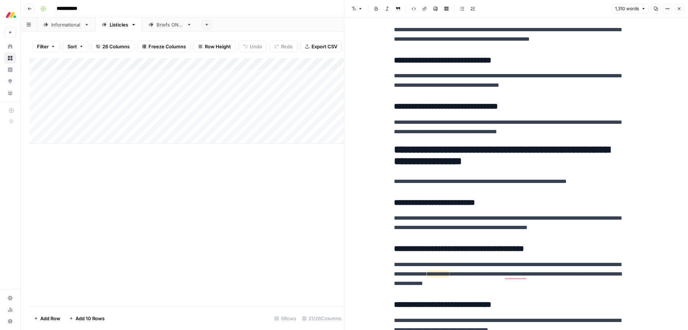
click at [395, 146] on h2 "**********" at bounding box center [510, 155] width 232 height 23
drag, startPoint x: 570, startPoint y: 133, endPoint x: 566, endPoint y: 135, distance: 4.7
click at [566, 135] on p "**********" at bounding box center [510, 127] width 232 height 19
click at [575, 132] on p "**********" at bounding box center [510, 127] width 232 height 19
click at [569, 133] on p "**********" at bounding box center [510, 127] width 232 height 19
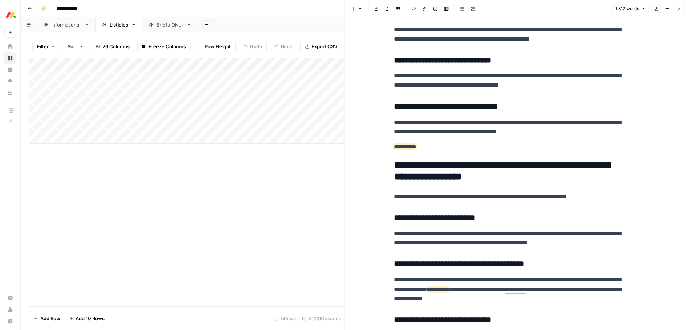
click at [416, 147] on span "**********" at bounding box center [405, 146] width 23 height 5
click at [416, 161] on span "Edit with AI" at bounding box center [416, 161] width 23 height 7
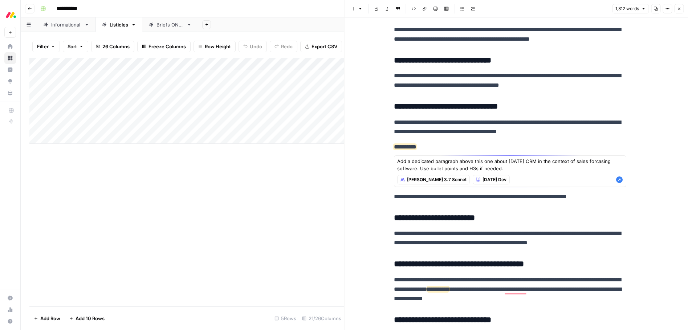
click at [464, 161] on textarea "Add a dedicated paragraph above this one about monday CRM in the context of sal…" at bounding box center [510, 165] width 226 height 15
drag, startPoint x: 479, startPoint y: 161, endPoint x: 469, endPoint y: 161, distance: 9.4
click at [469, 161] on textarea "Add a dedicated paragraph here this one about monday CRM in the context of sale…" at bounding box center [510, 165] width 226 height 15
click at [478, 170] on textarea "Add a dedicated paragraph here about monday CRM in the context of sales forcasi…" at bounding box center [510, 165] width 226 height 15
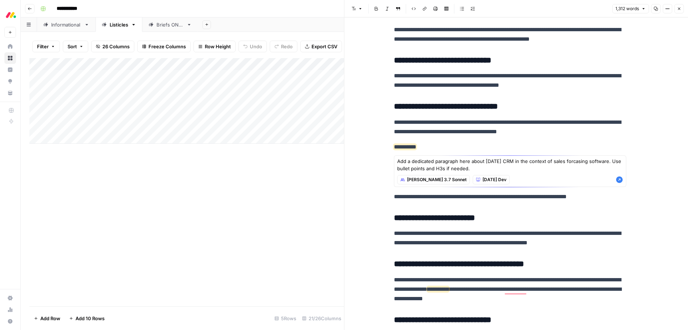
type textarea "Add a dedicated paragraph here about monday CRM in the context of sales forcasi…"
click at [619, 177] on icon "button" at bounding box center [619, 179] width 7 height 7
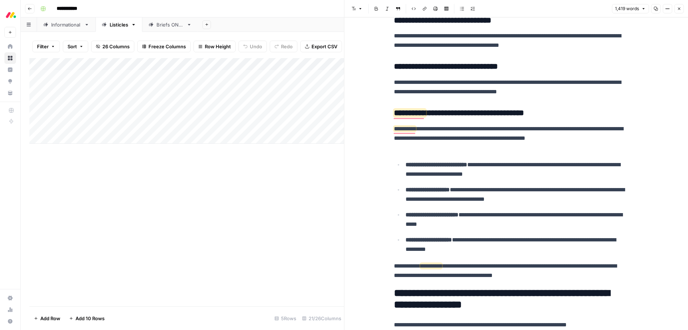
scroll to position [1635, 0]
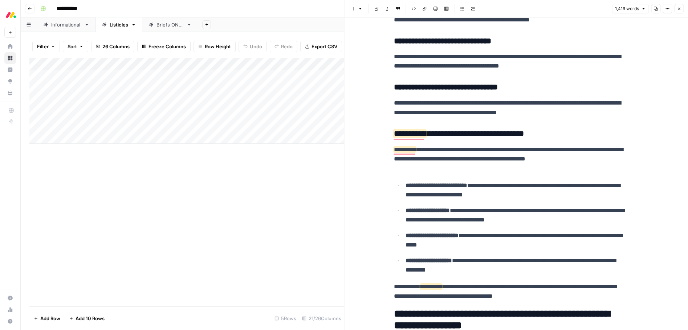
click at [461, 136] on h3 "**********" at bounding box center [510, 134] width 232 height 10
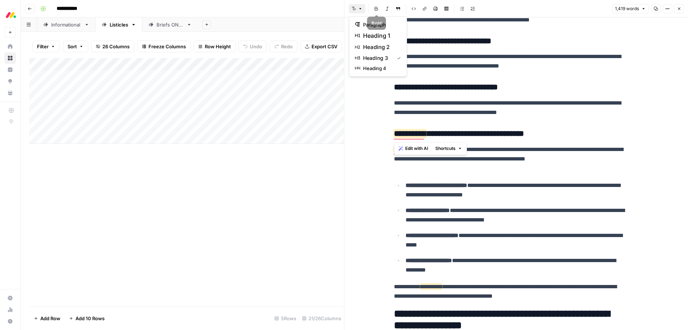
click at [356, 9] on button "Font style" at bounding box center [357, 8] width 17 height 9
click at [372, 46] on span "heading 2" at bounding box center [380, 47] width 35 height 9
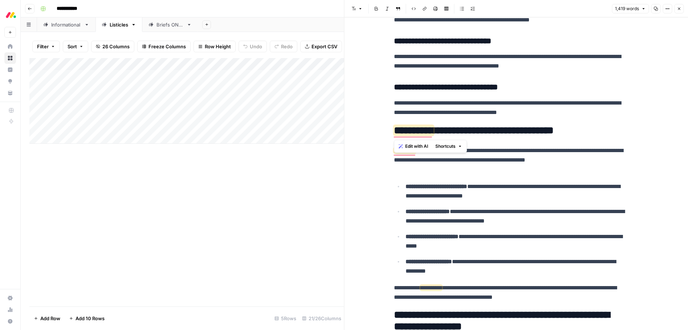
click at [492, 149] on p "**********" at bounding box center [510, 160] width 232 height 28
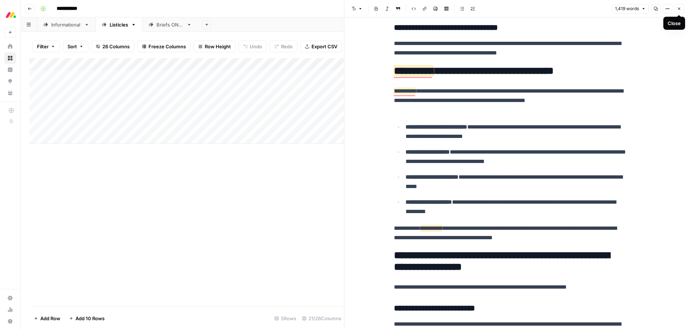
click at [679, 9] on icon "button" at bounding box center [679, 9] width 3 height 3
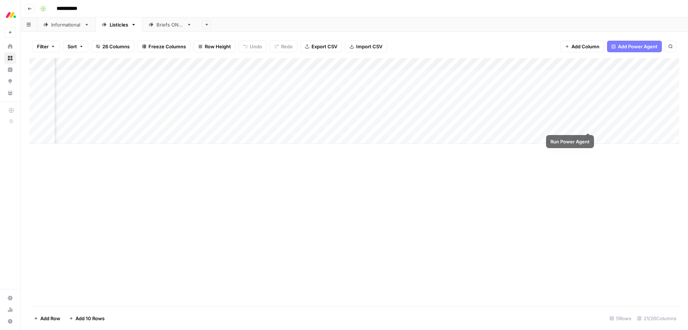
click at [587, 125] on div "Add Column" at bounding box center [354, 101] width 650 height 86
click at [582, 113] on div "Add Column" at bounding box center [354, 101] width 650 height 86
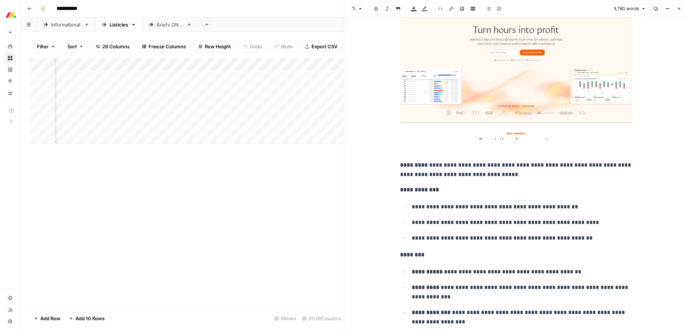
scroll to position [5304, 0]
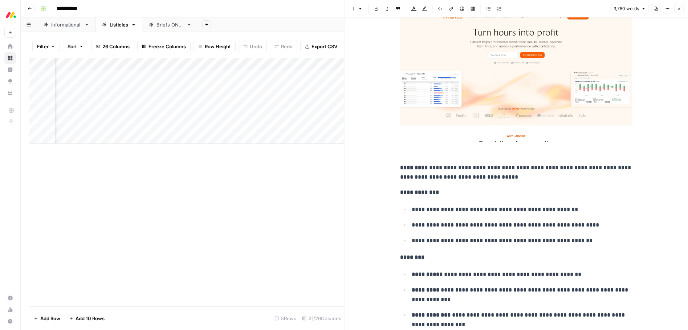
click at [504, 193] on p "**********" at bounding box center [516, 192] width 232 height 9
type input "monday crm"
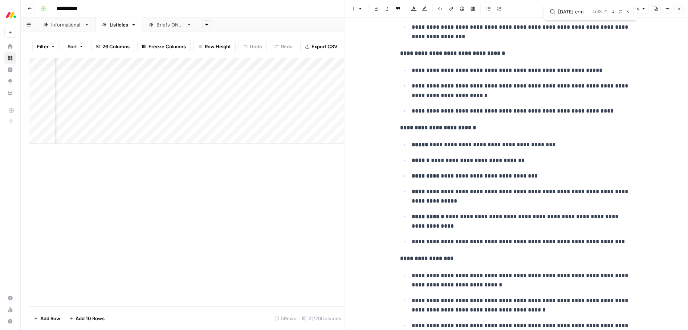
scroll to position [1332, 0]
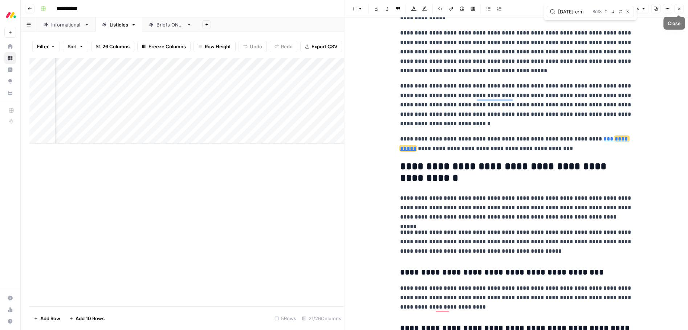
click at [677, 10] on icon "button" at bounding box center [678, 9] width 4 height 4
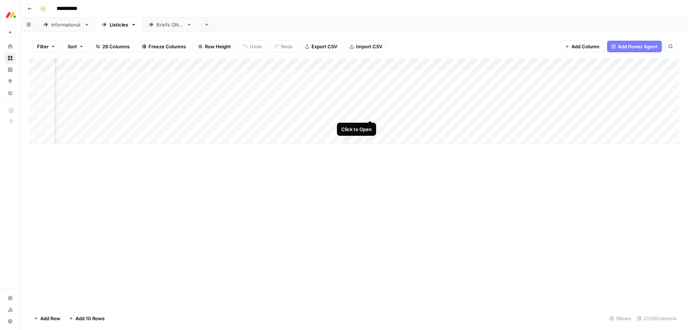
click at [372, 112] on div "Add Column" at bounding box center [354, 101] width 650 height 86
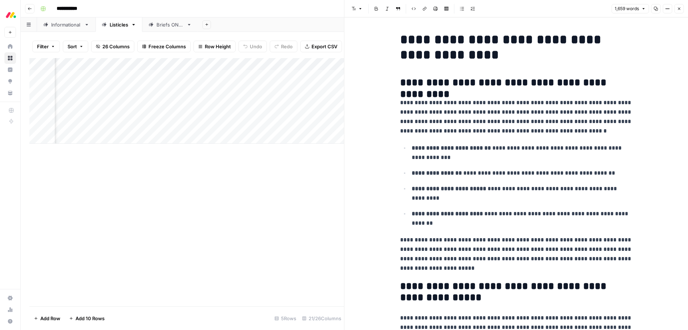
click at [446, 123] on p "**********" at bounding box center [516, 117] width 232 height 38
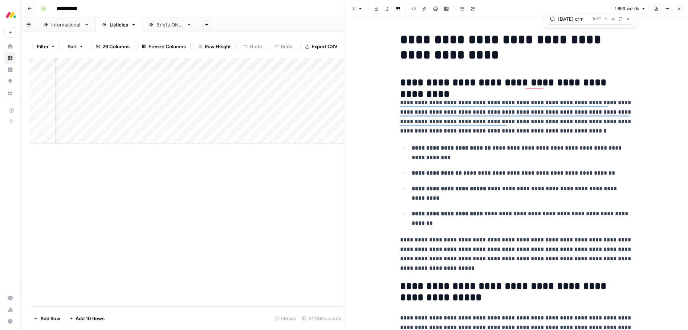
type input "monday crm"
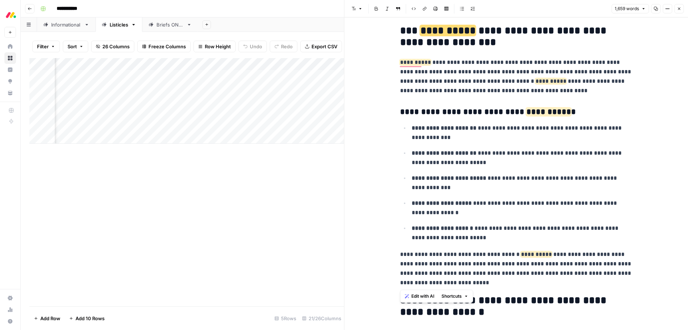
drag, startPoint x: 402, startPoint y: 32, endPoint x: 538, endPoint y: 283, distance: 285.6
copy div "**********"
click at [322, 240] on div "Add Column" at bounding box center [186, 182] width 315 height 248
click at [682, 7] on button "Close" at bounding box center [678, 8] width 9 height 9
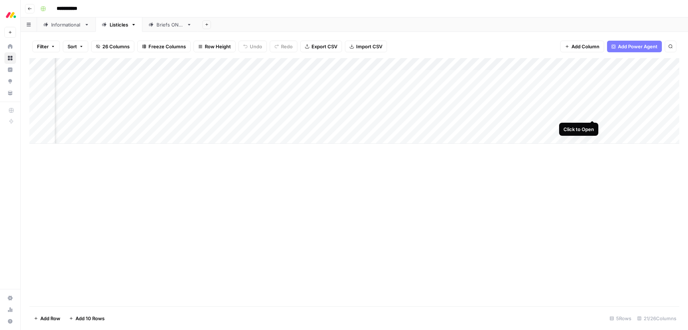
click at [593, 112] on div "Add Column" at bounding box center [354, 101] width 650 height 86
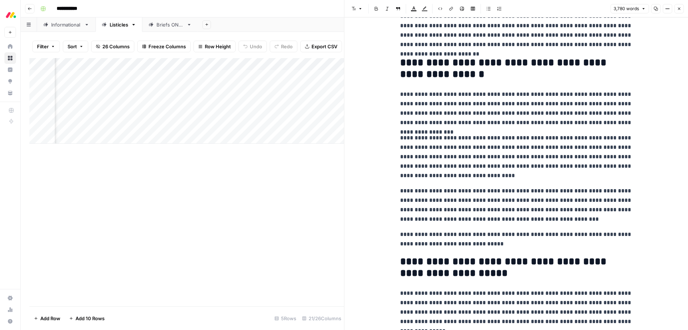
click at [402, 65] on h2 "**********" at bounding box center [516, 68] width 232 height 23
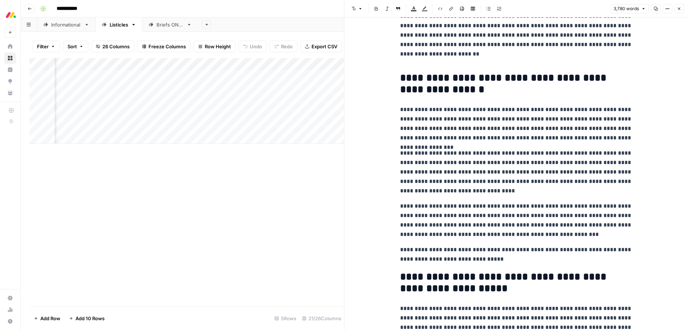
click at [413, 64] on p "To enrich screen reader interactions, please activate Accessibility in Grammarl…" at bounding box center [516, 59] width 232 height 9
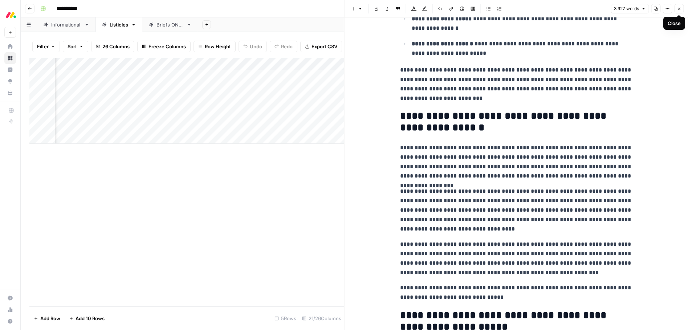
click at [679, 8] on icon "button" at bounding box center [678, 9] width 4 height 4
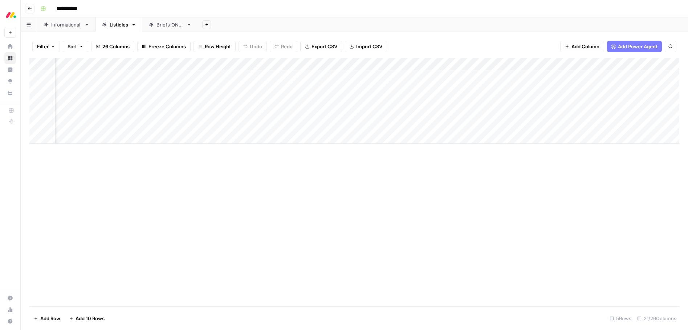
click at [552, 181] on div "Add Column" at bounding box center [354, 182] width 650 height 248
click at [304, 177] on div "Add Column" at bounding box center [354, 182] width 650 height 248
click at [388, 113] on div "Add Column" at bounding box center [354, 101] width 650 height 86
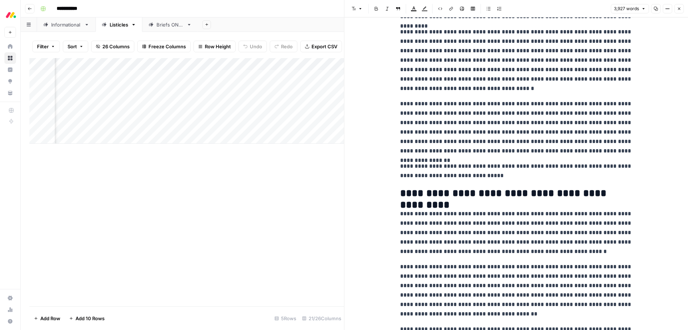
scroll to position [111, 0]
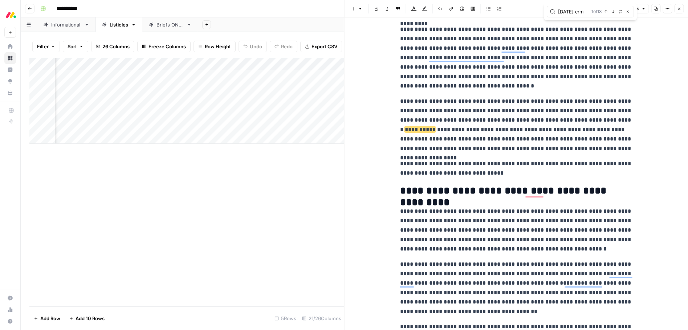
scroll to position [0, 0]
type input "monday crm"
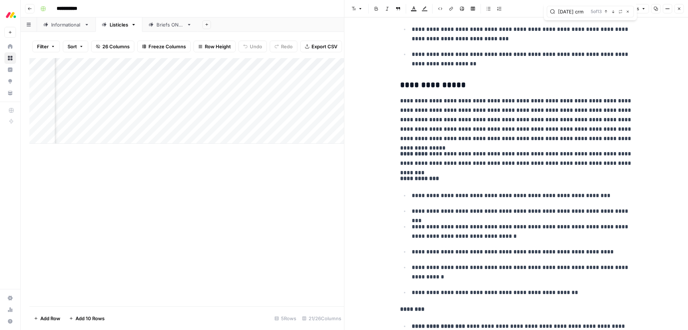
scroll to position [4811, 0]
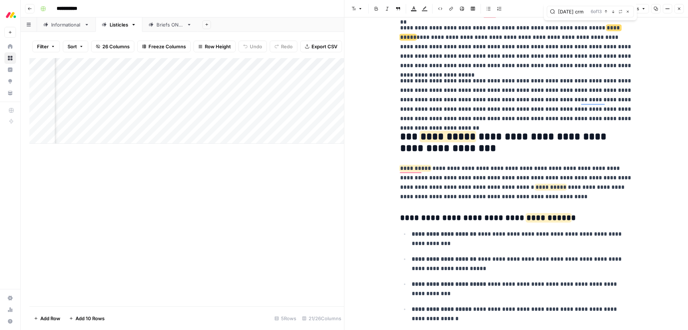
click at [679, 8] on icon "button" at bounding box center [679, 9] width 3 height 3
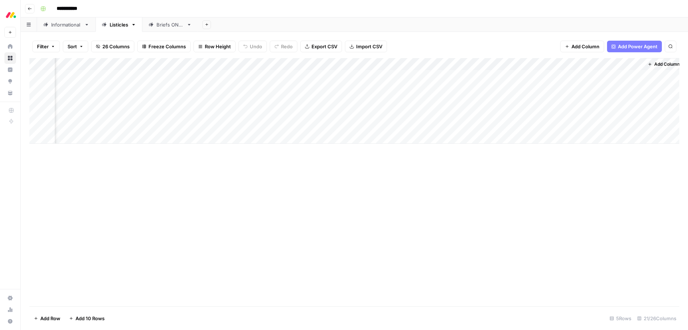
click at [488, 172] on div "Add Column" at bounding box center [354, 182] width 650 height 248
click at [406, 126] on div "Add Column" at bounding box center [354, 101] width 650 height 86
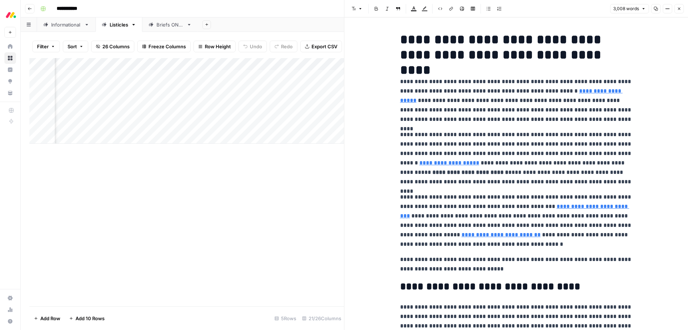
click at [480, 123] on p "**********" at bounding box center [516, 100] width 232 height 47
type input "monday crm"
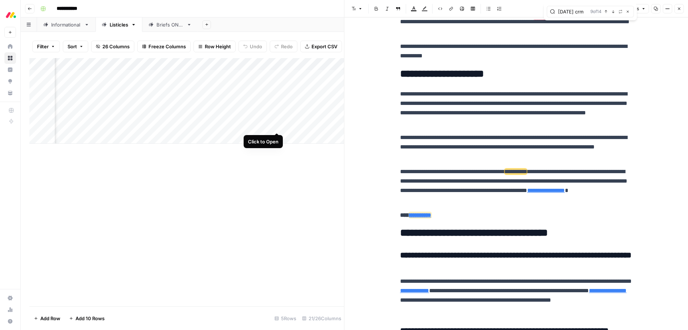
click at [277, 124] on div "Add Column" at bounding box center [186, 101] width 315 height 86
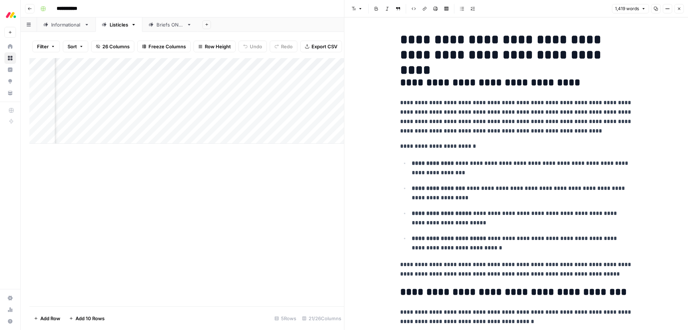
click at [492, 128] on p "**********" at bounding box center [516, 117] width 232 height 38
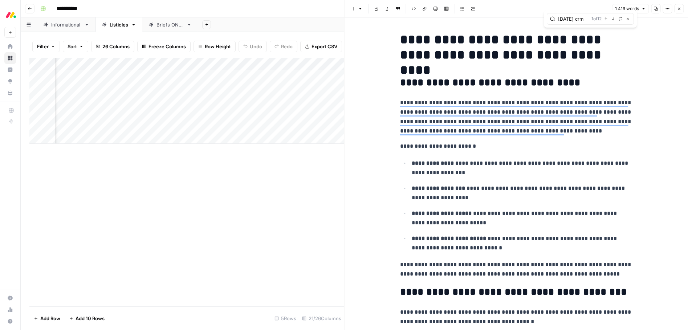
type input "monday crm"
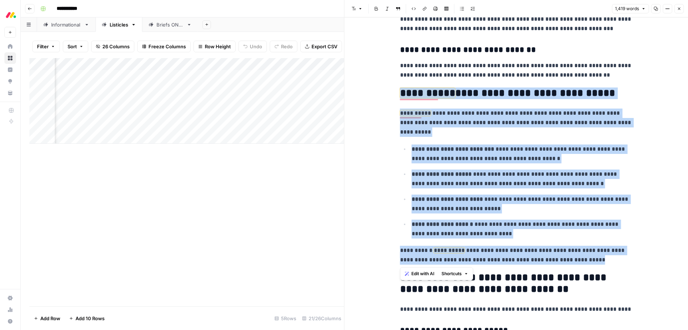
drag, startPoint x: 402, startPoint y: 95, endPoint x: 599, endPoint y: 261, distance: 257.6
copy div "**********"
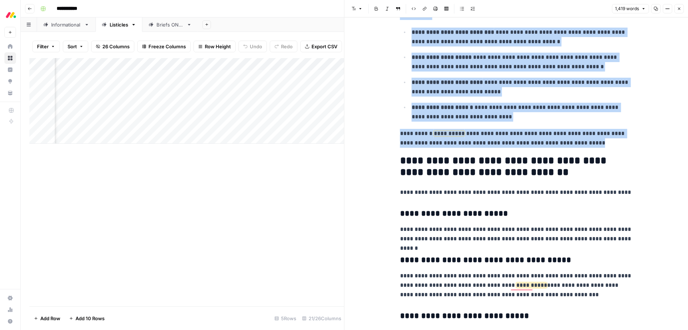
click at [680, 7] on icon "button" at bounding box center [678, 9] width 4 height 4
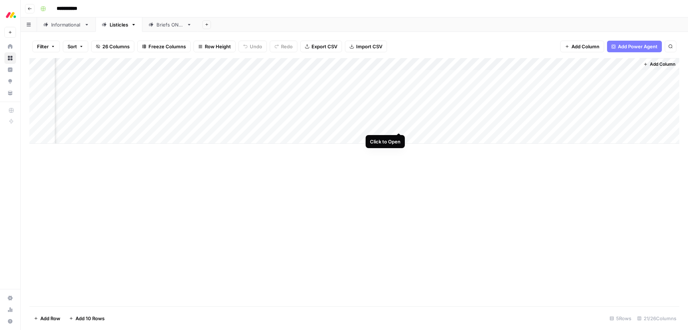
click at [398, 125] on div "Add Column" at bounding box center [354, 101] width 650 height 86
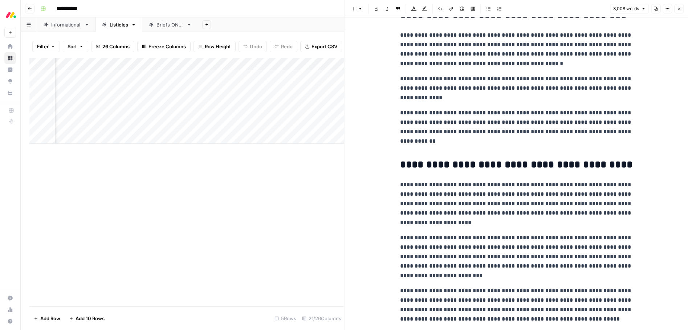
click at [403, 147] on p "To enrich screen reader interactions, please activate Accessibility in Grammarl…" at bounding box center [516, 146] width 232 height 9
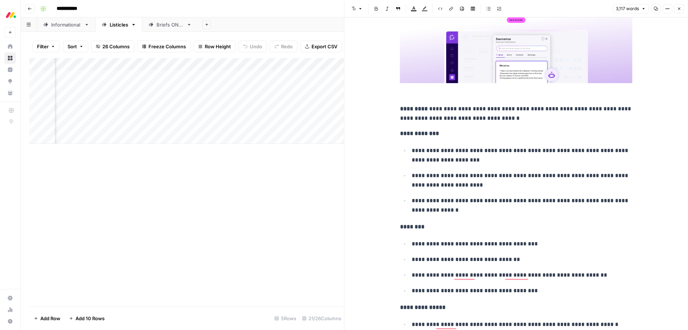
click at [680, 9] on span "Close" at bounding box center [680, 9] width 0 height 0
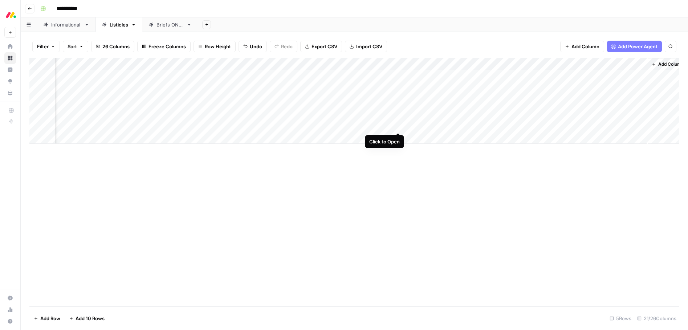
click at [397, 125] on div "Add Column" at bounding box center [354, 101] width 650 height 86
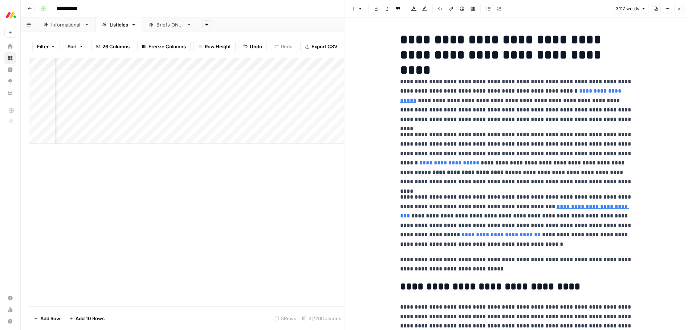
click at [498, 111] on p "**********" at bounding box center [516, 100] width 232 height 47
type input "monday crm"
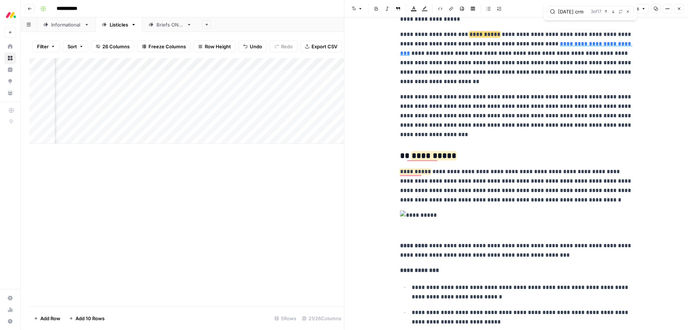
type input "https://monday.com/blog/project-management/project-management-dashboard/"
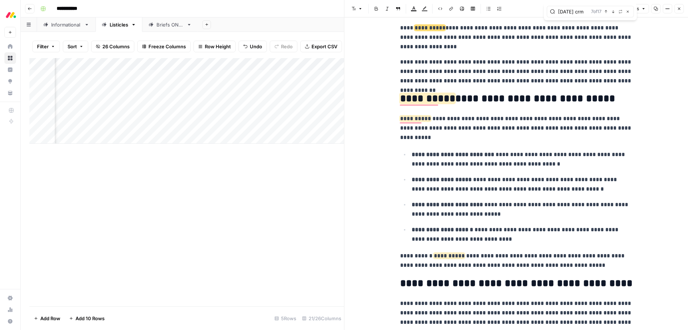
click at [680, 9] on icon "button" at bounding box center [678, 9] width 4 height 4
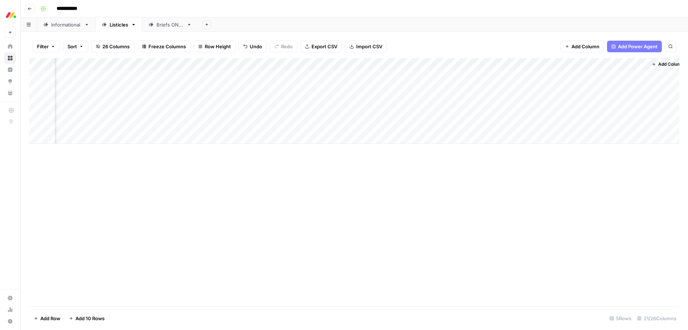
click at [390, 164] on div "Add Column" at bounding box center [354, 182] width 650 height 248
click at [91, 112] on div "Add Column" at bounding box center [354, 101] width 650 height 86
click at [90, 112] on div "Add Column" at bounding box center [354, 101] width 650 height 86
click at [90, 112] on textarea "**********" at bounding box center [112, 114] width 116 height 10
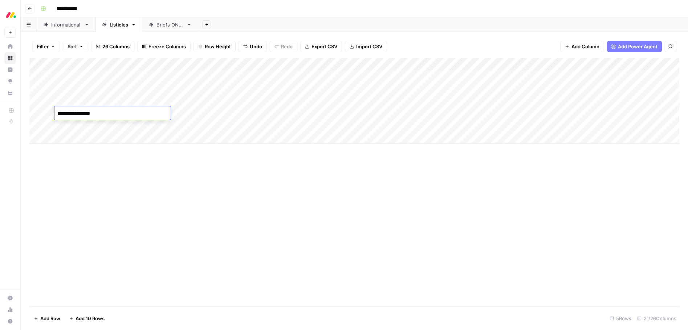
click at [112, 191] on div "Add Column" at bounding box center [354, 182] width 650 height 248
click at [143, 114] on div "Add Column" at bounding box center [354, 101] width 650 height 86
click at [139, 114] on div "Add Column" at bounding box center [354, 101] width 650 height 86
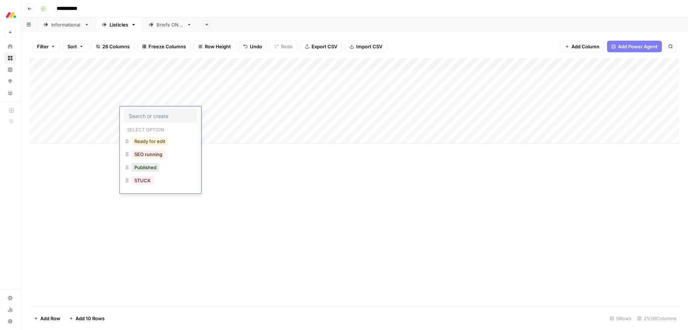
click at [142, 143] on button "Ready for edit" at bounding box center [149, 141] width 37 height 9
click at [136, 125] on div "Add Column" at bounding box center [354, 101] width 650 height 86
click at [138, 125] on div "Add Column" at bounding box center [354, 101] width 650 height 86
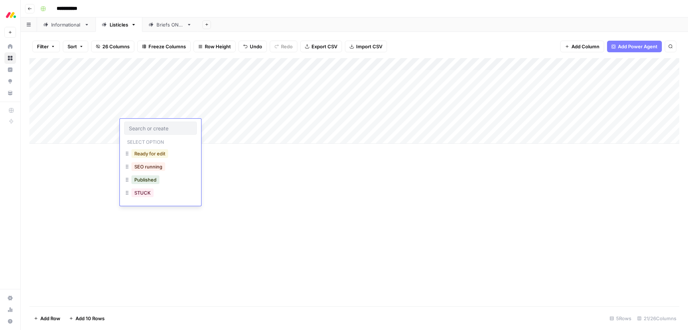
click at [144, 154] on button "Ready for edit" at bounding box center [149, 153] width 37 height 9
click at [175, 181] on div "Add Column" at bounding box center [354, 182] width 650 height 248
